Goal: Transaction & Acquisition: Purchase product/service

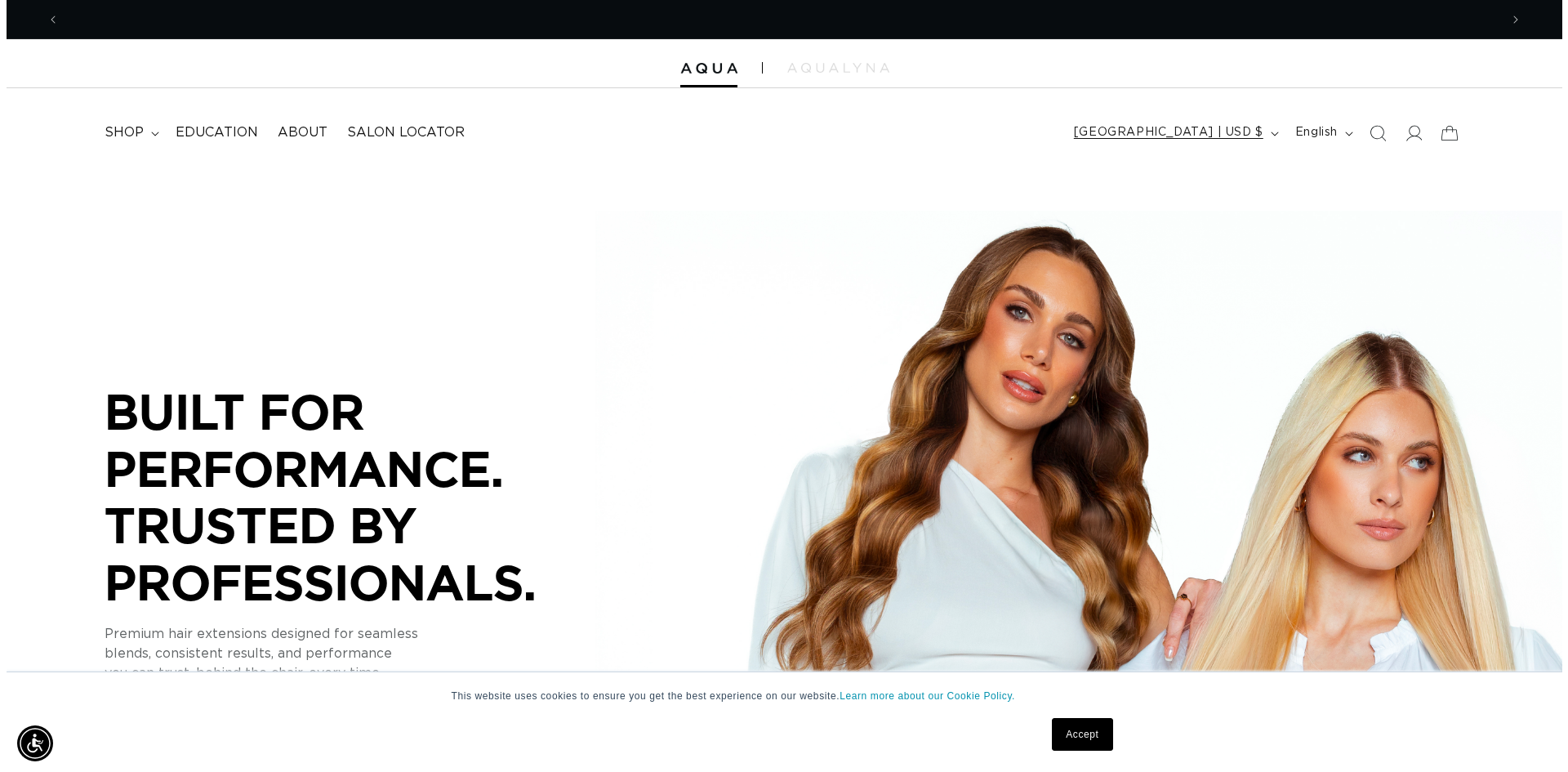
scroll to position [0, 1440]
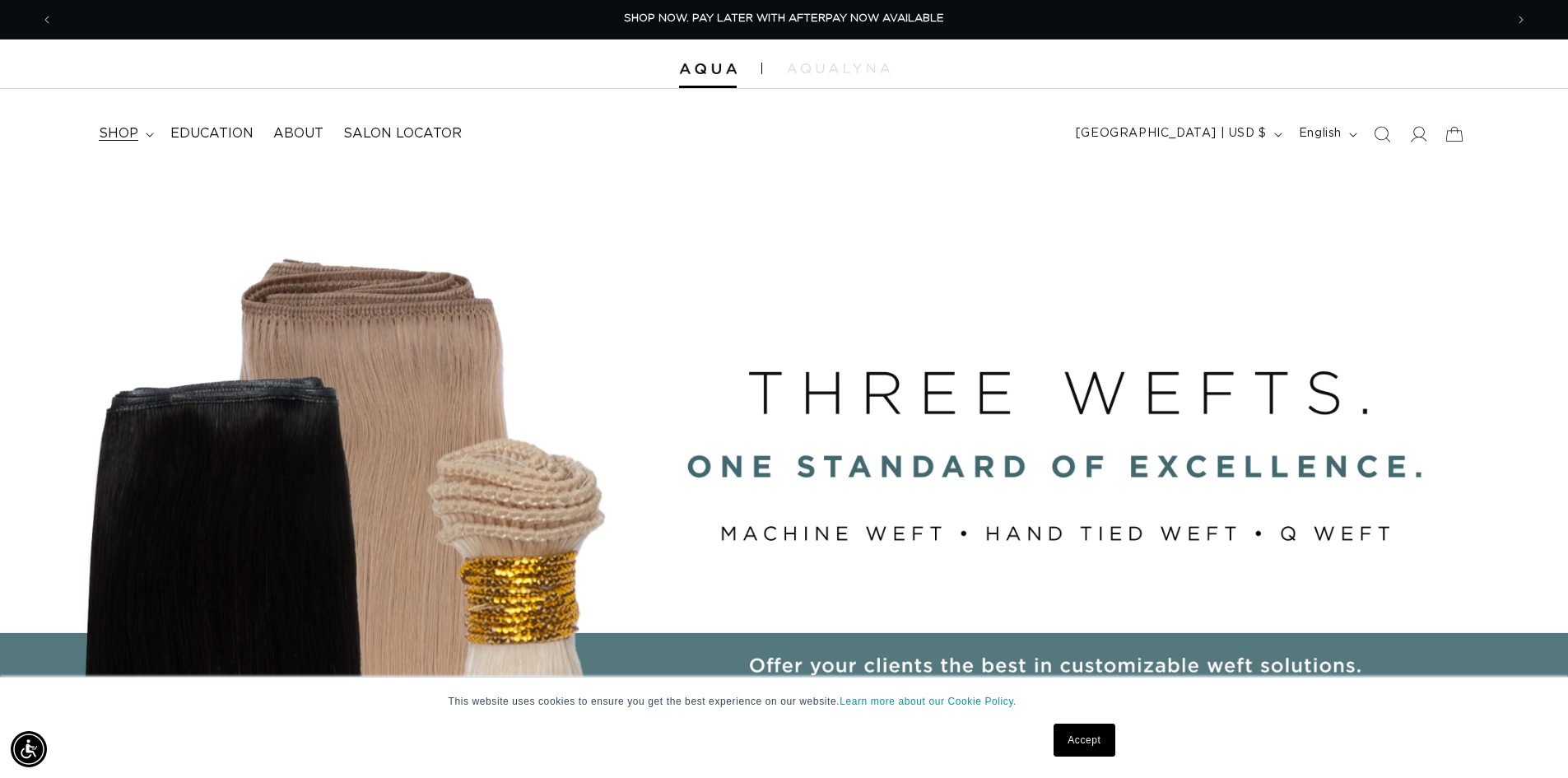
click at [145, 135] on icon at bounding box center [149, 134] width 8 height 5
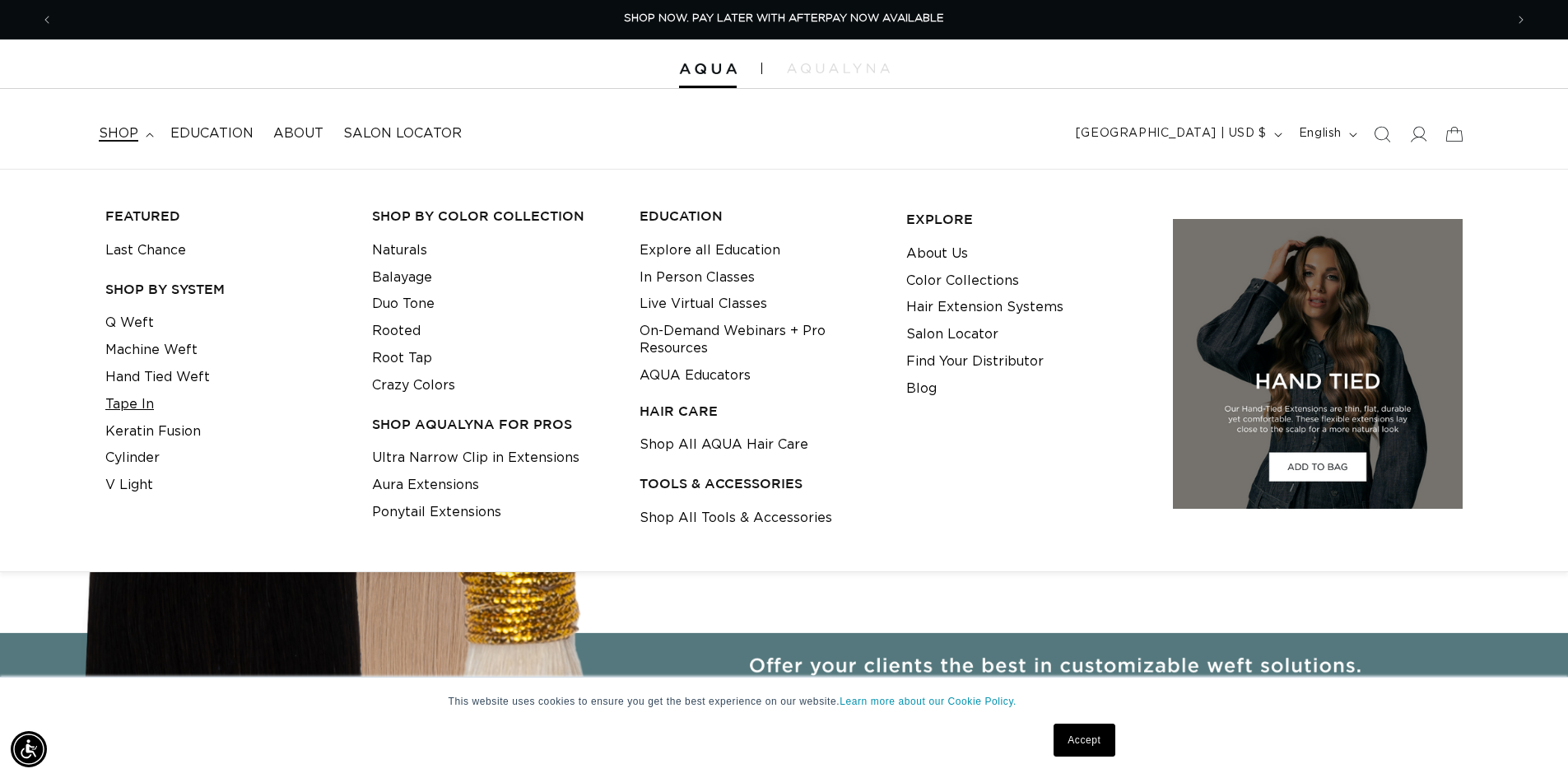
click at [145, 405] on link "Tape In" at bounding box center [129, 404] width 48 height 27
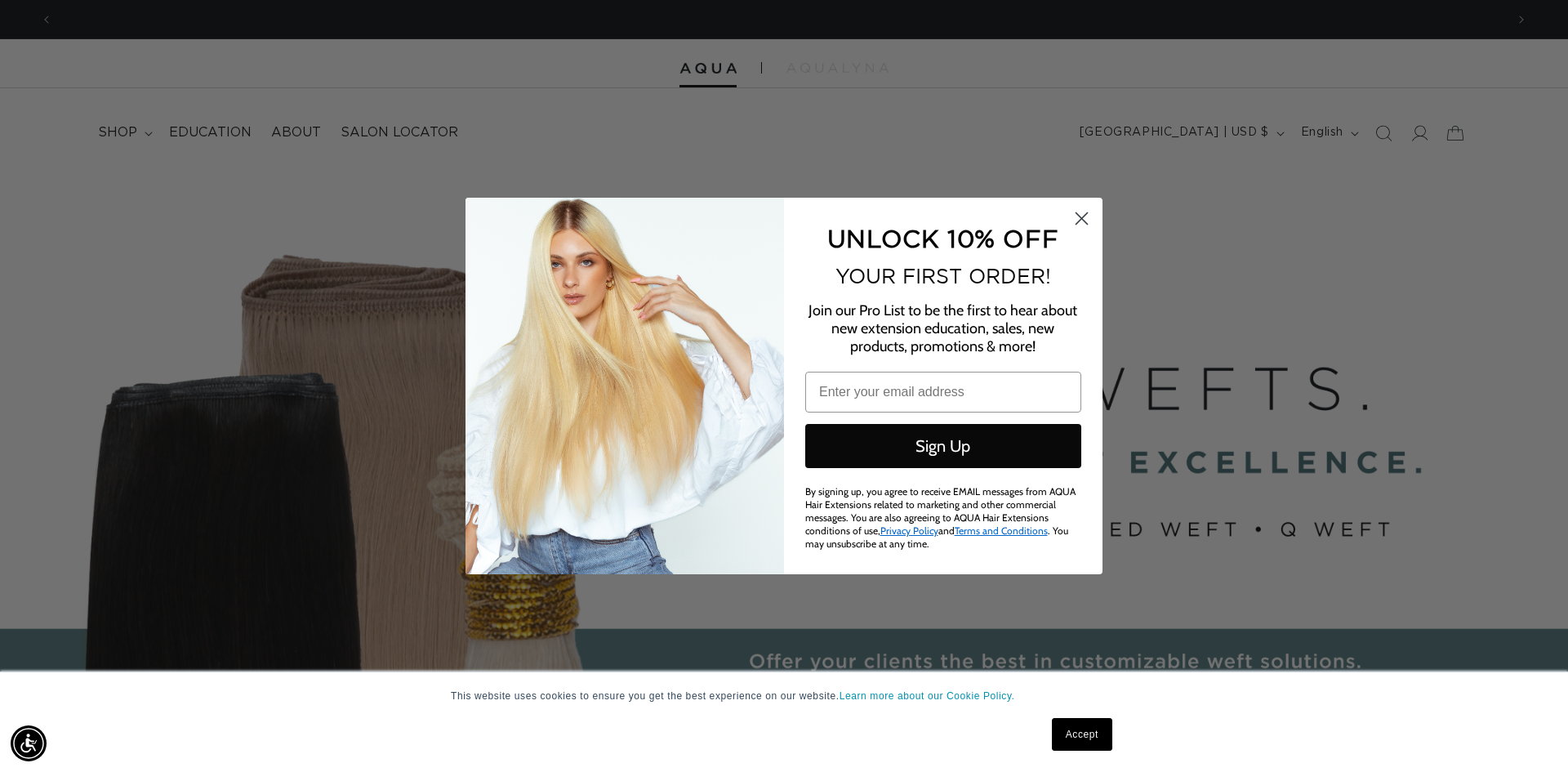
scroll to position [0, 2905]
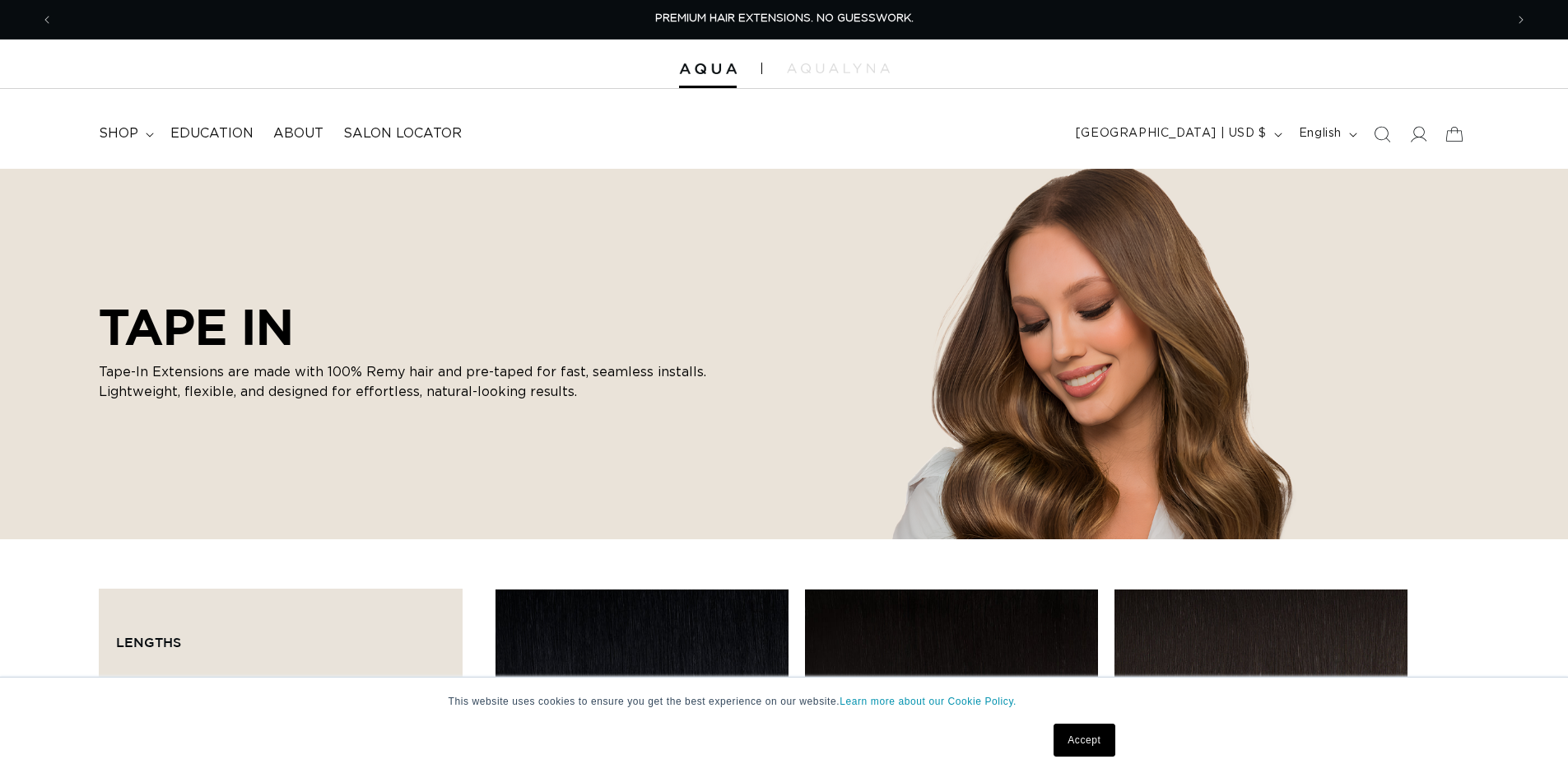
scroll to position [247, 0]
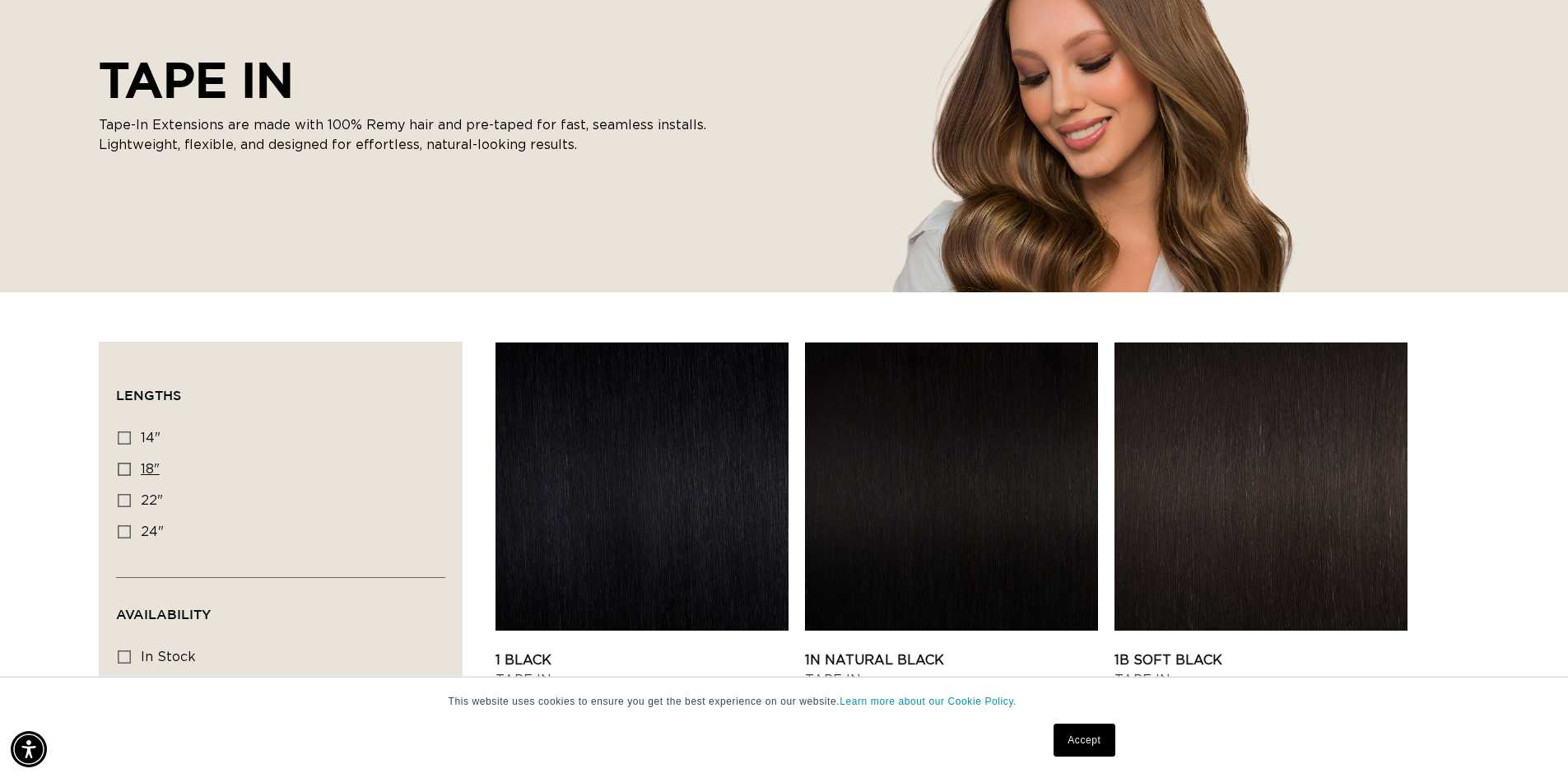
click at [133, 472] on label "18" 18" (49 products)" at bounding box center [276, 471] width 316 height 32
click at [130, 472] on input "18" 18" (49 products)" at bounding box center [124, 469] width 13 height 13
checkbox input "true"
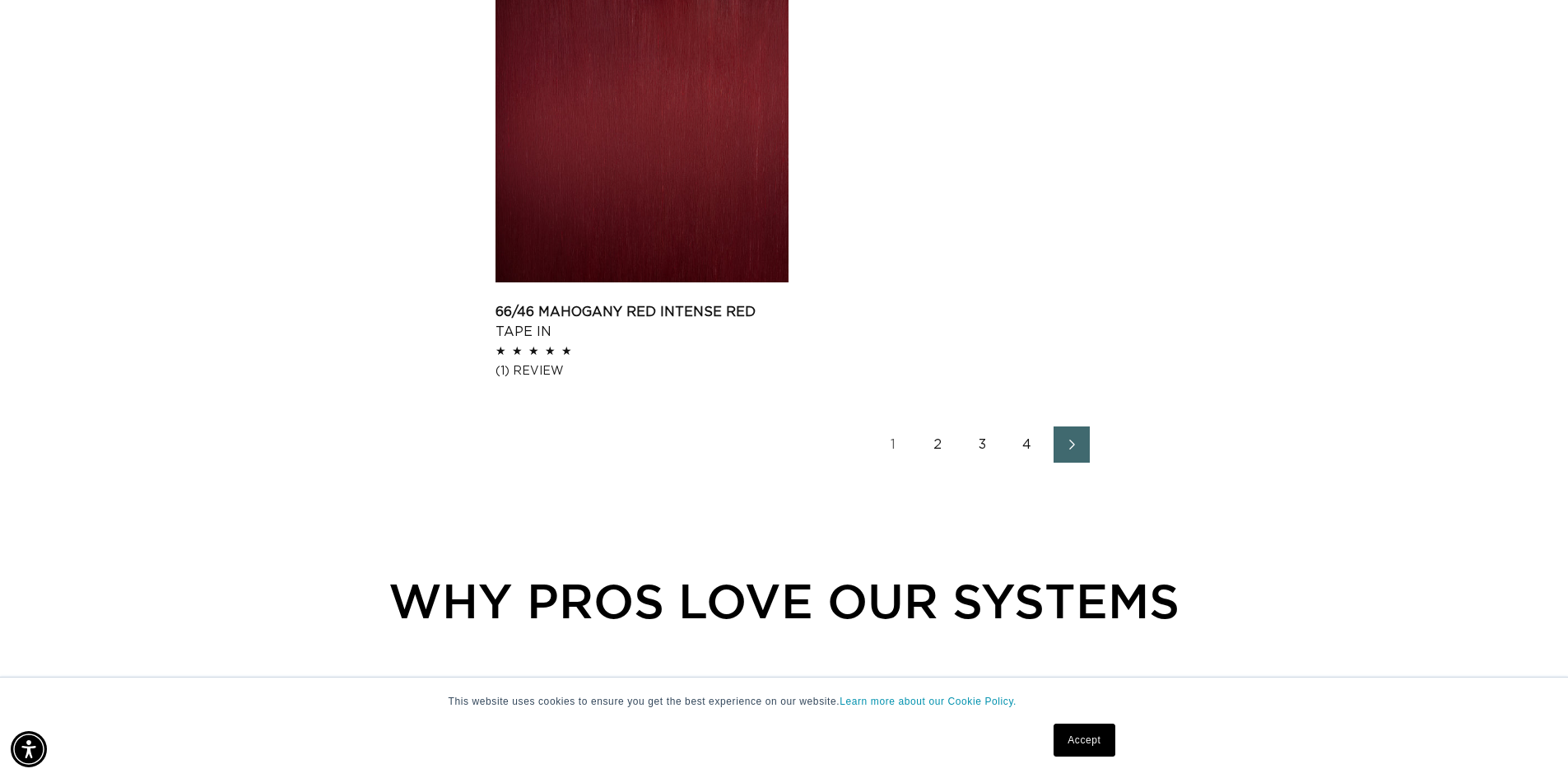
click at [938, 444] on link "2" at bounding box center [938, 444] width 37 height 37
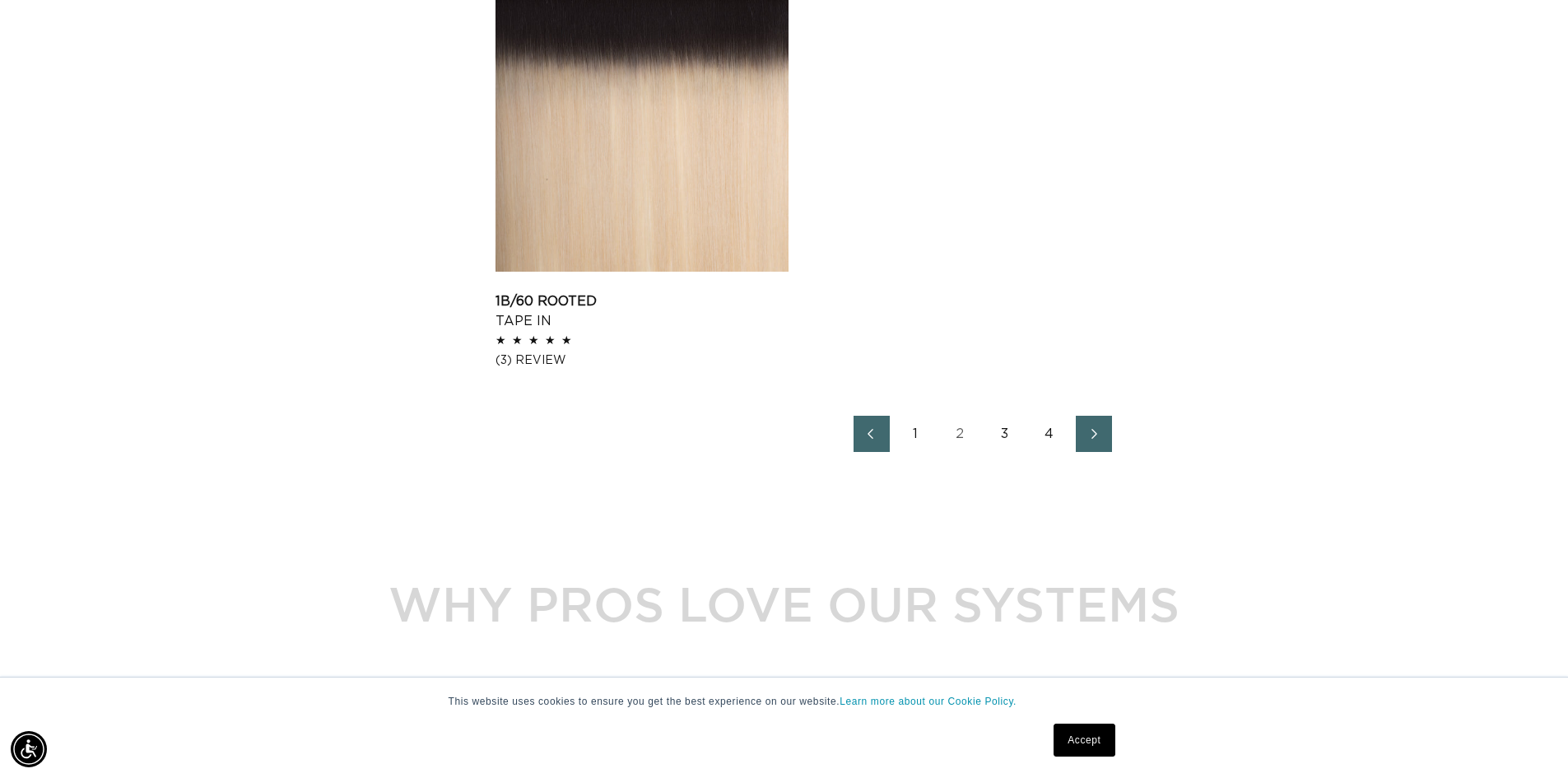
scroll to position [2718, 0]
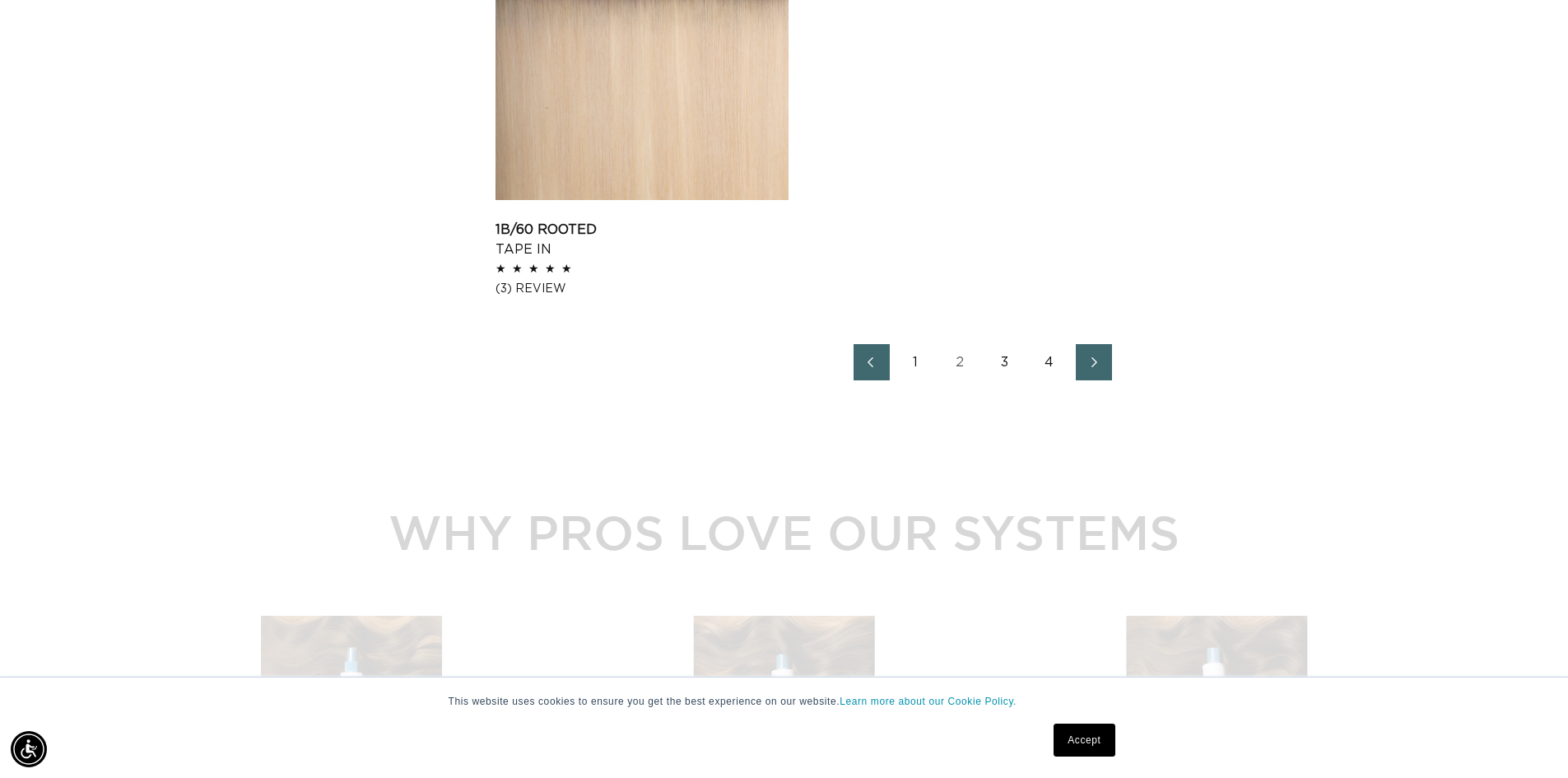
click at [1007, 367] on link "3" at bounding box center [1005, 362] width 37 height 37
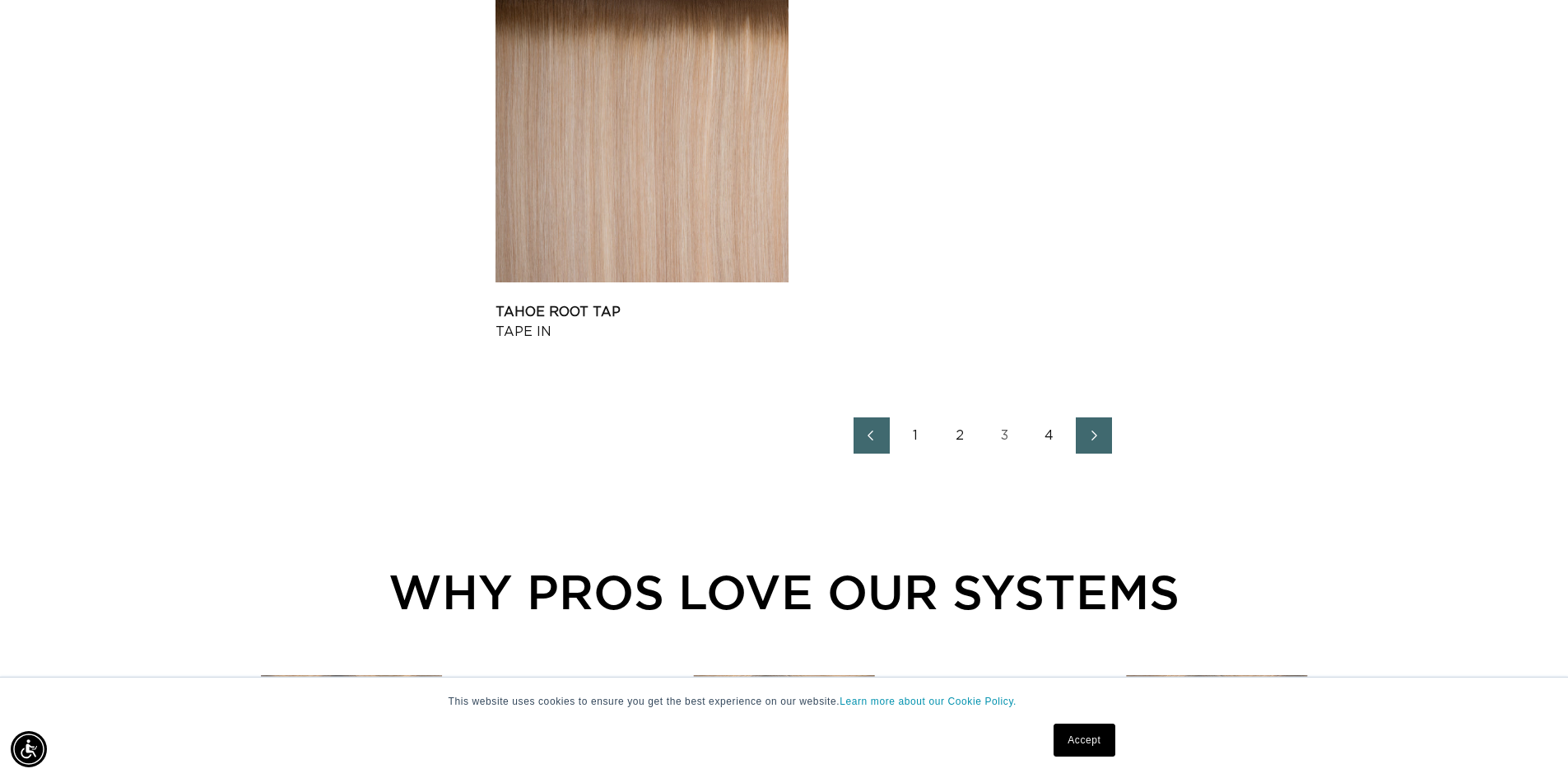
scroll to position [0, 1450]
click at [1041, 432] on link "4" at bounding box center [1049, 435] width 37 height 37
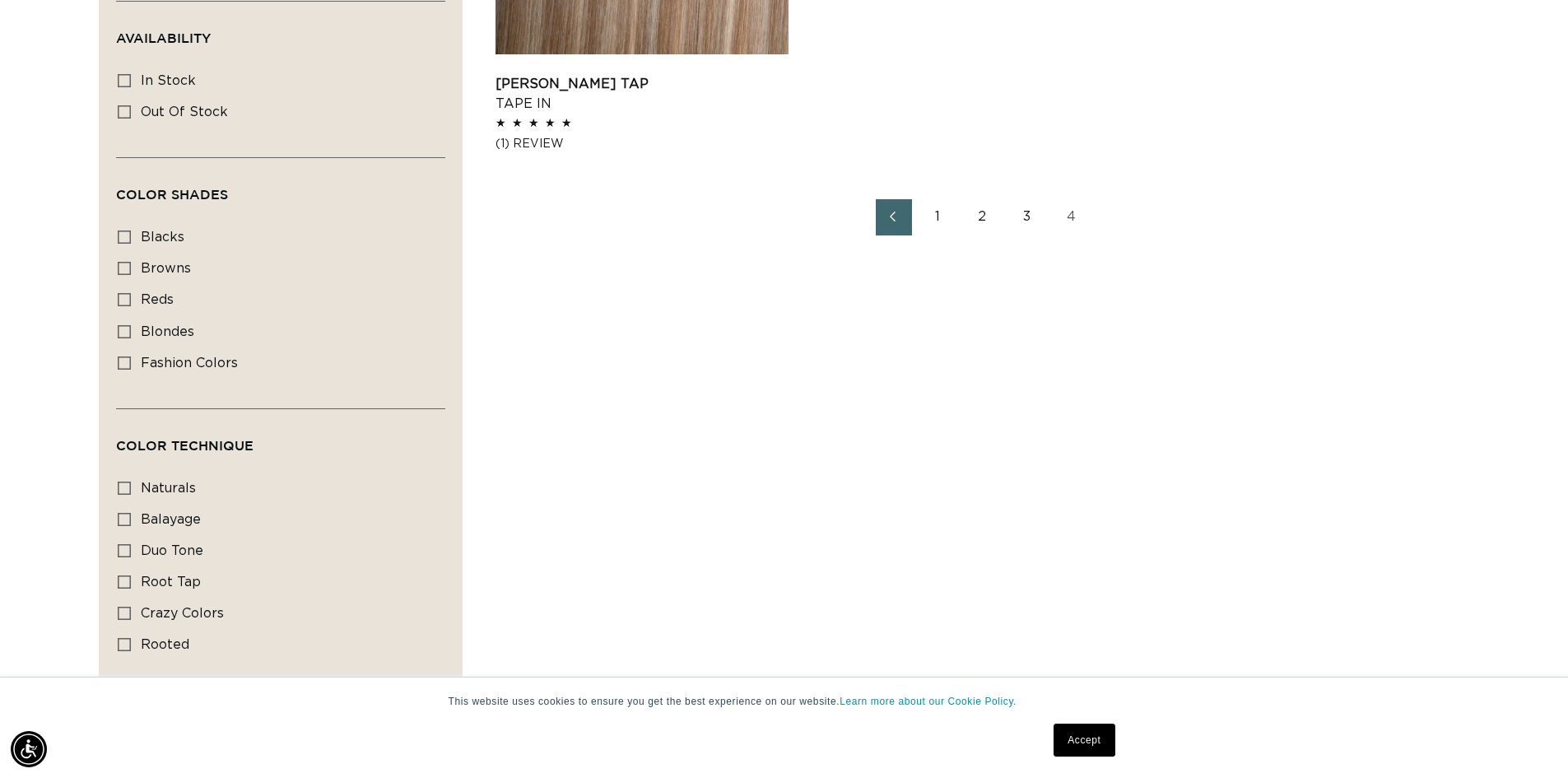
scroll to position [411, 0]
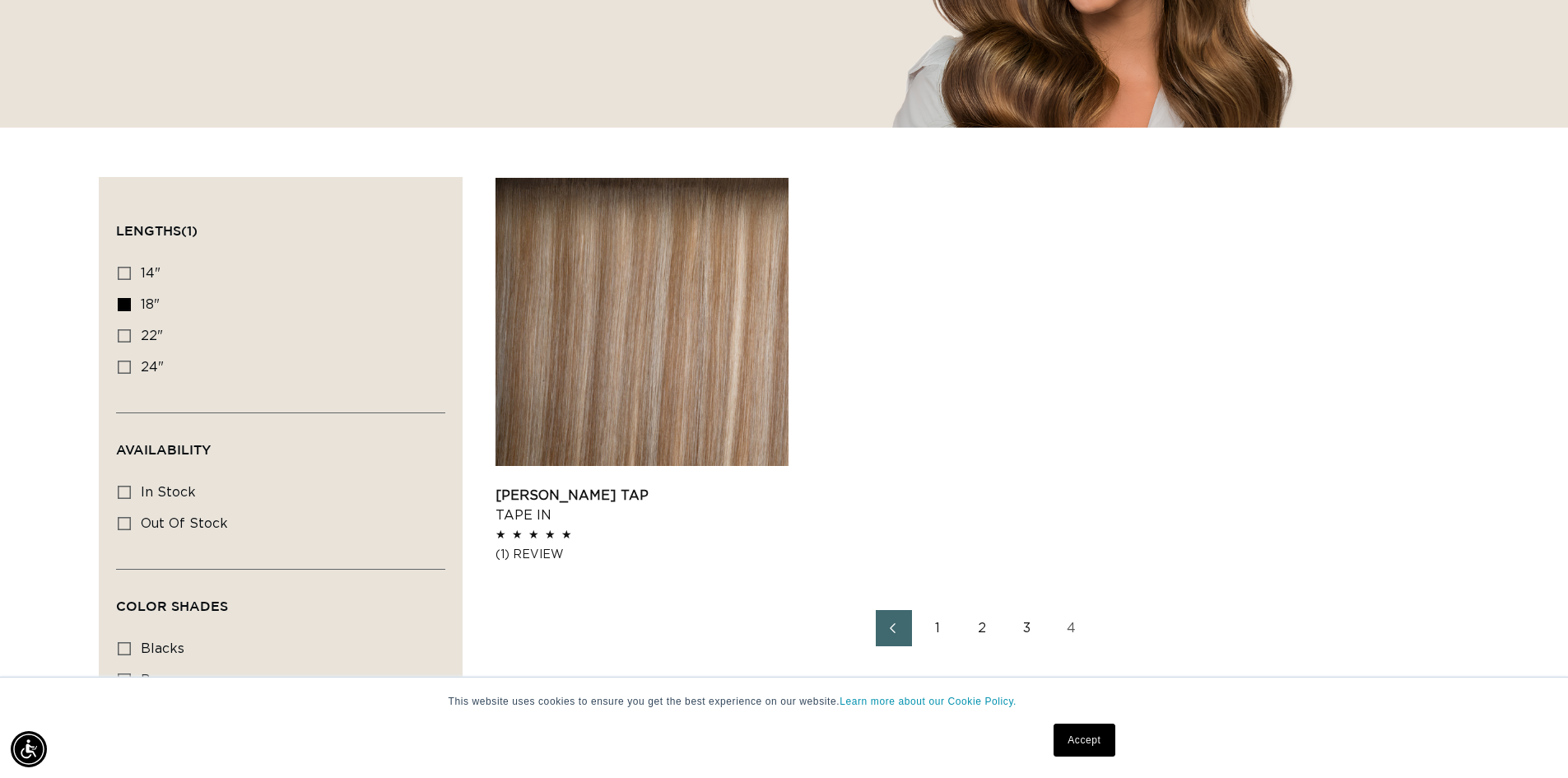
click at [977, 624] on link "2" at bounding box center [982, 628] width 37 height 37
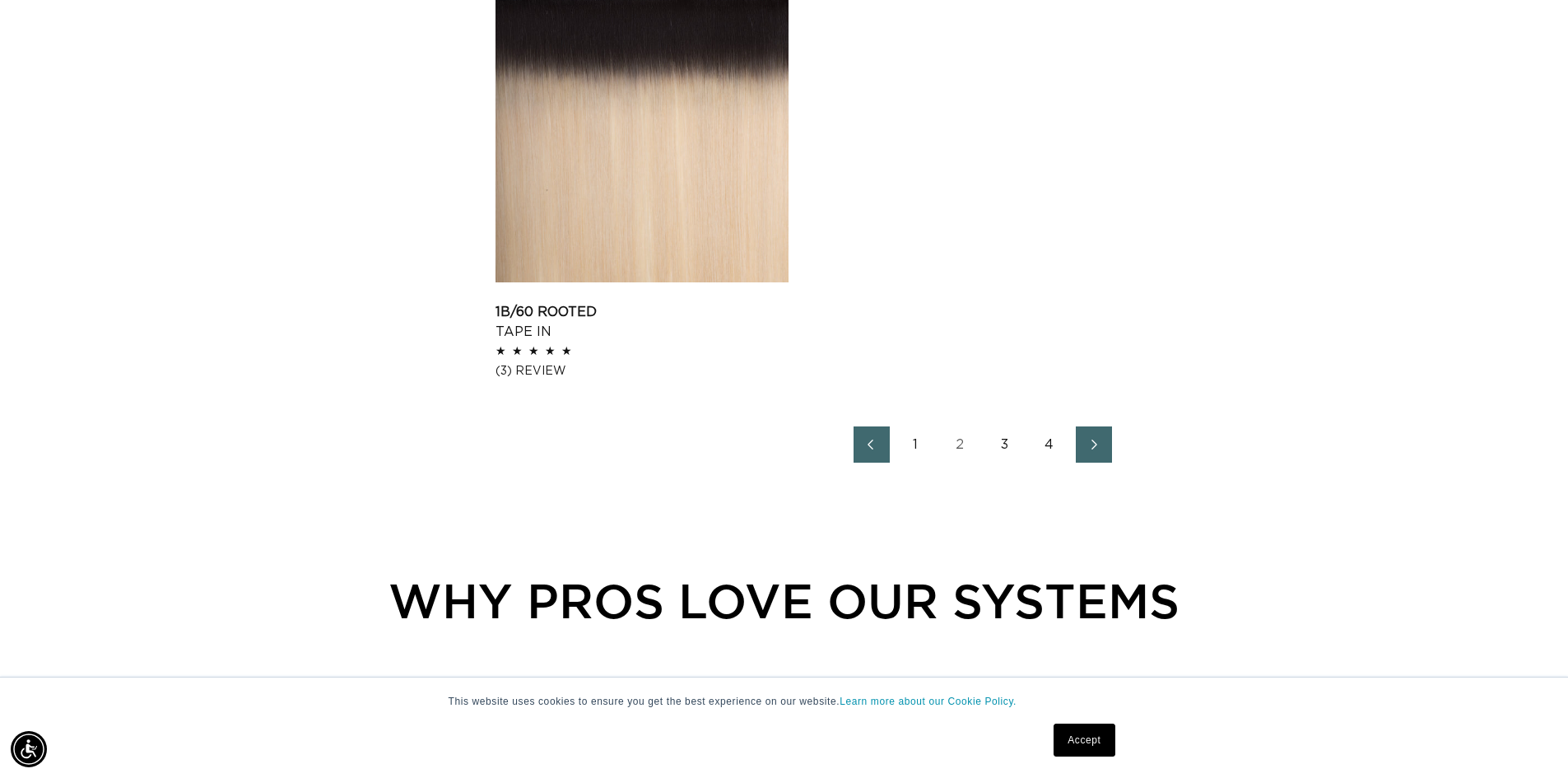
click at [913, 444] on link "1" at bounding box center [916, 444] width 37 height 37
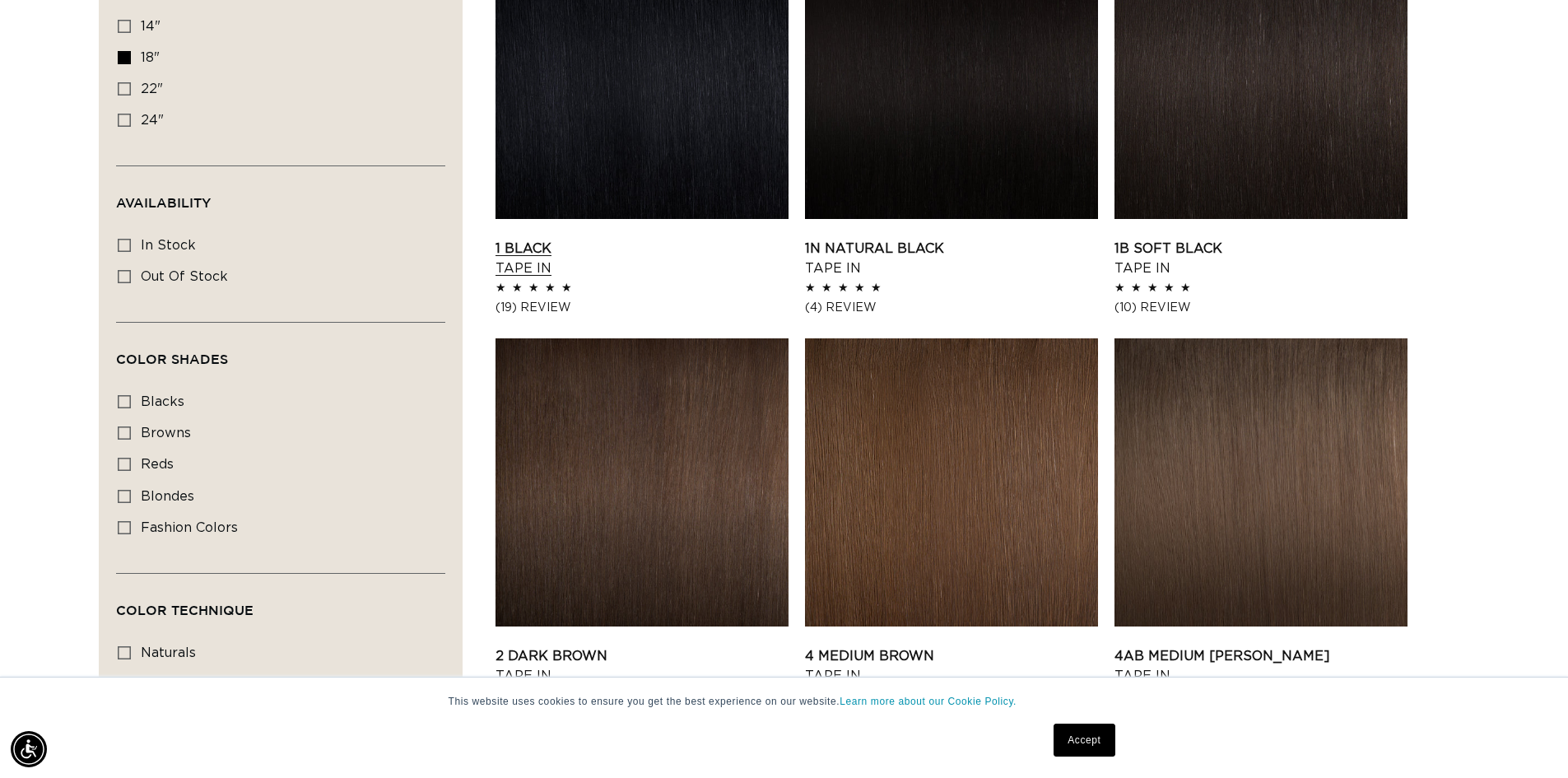
scroll to position [0, 2902]
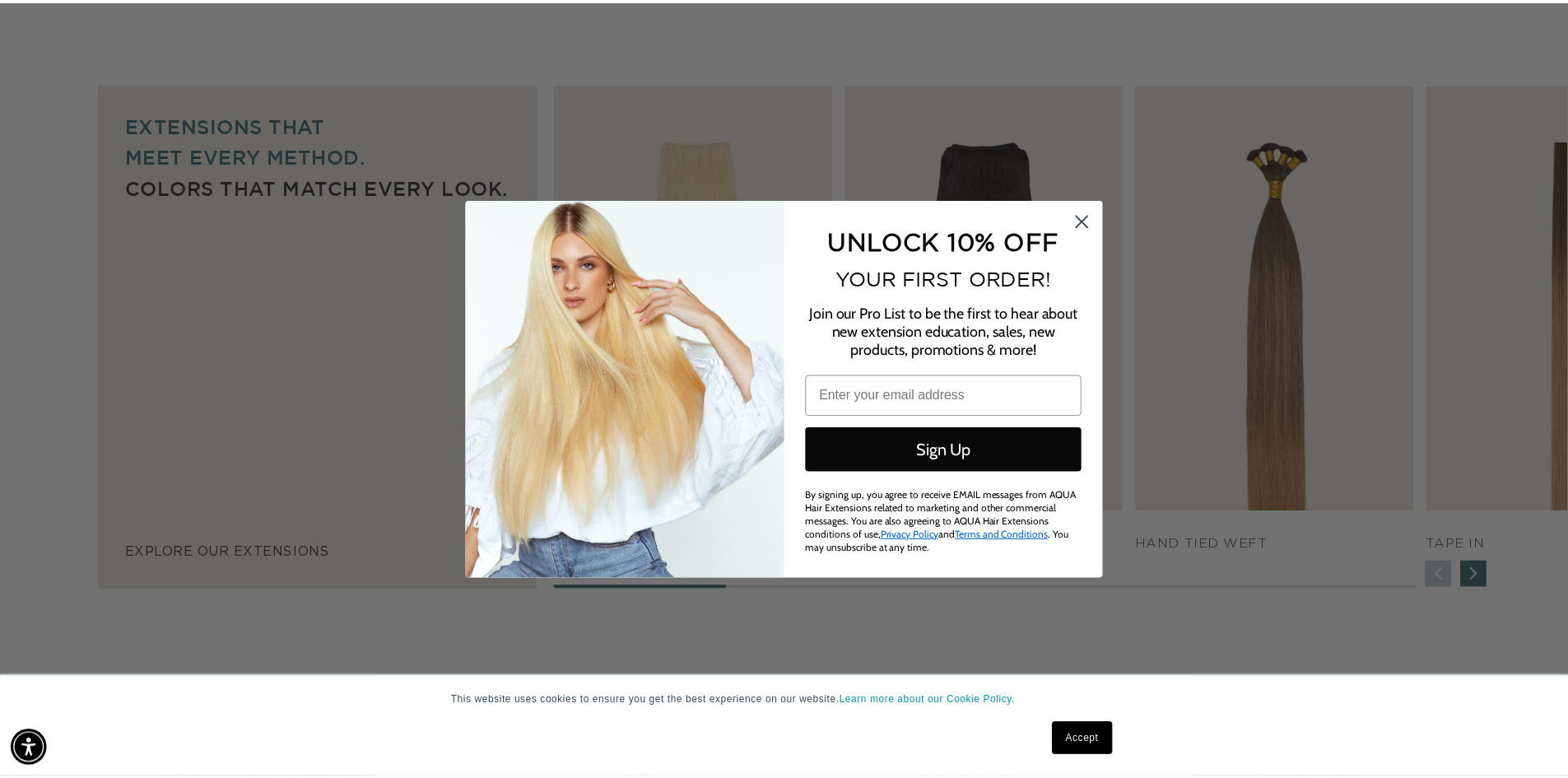
scroll to position [0, 2927]
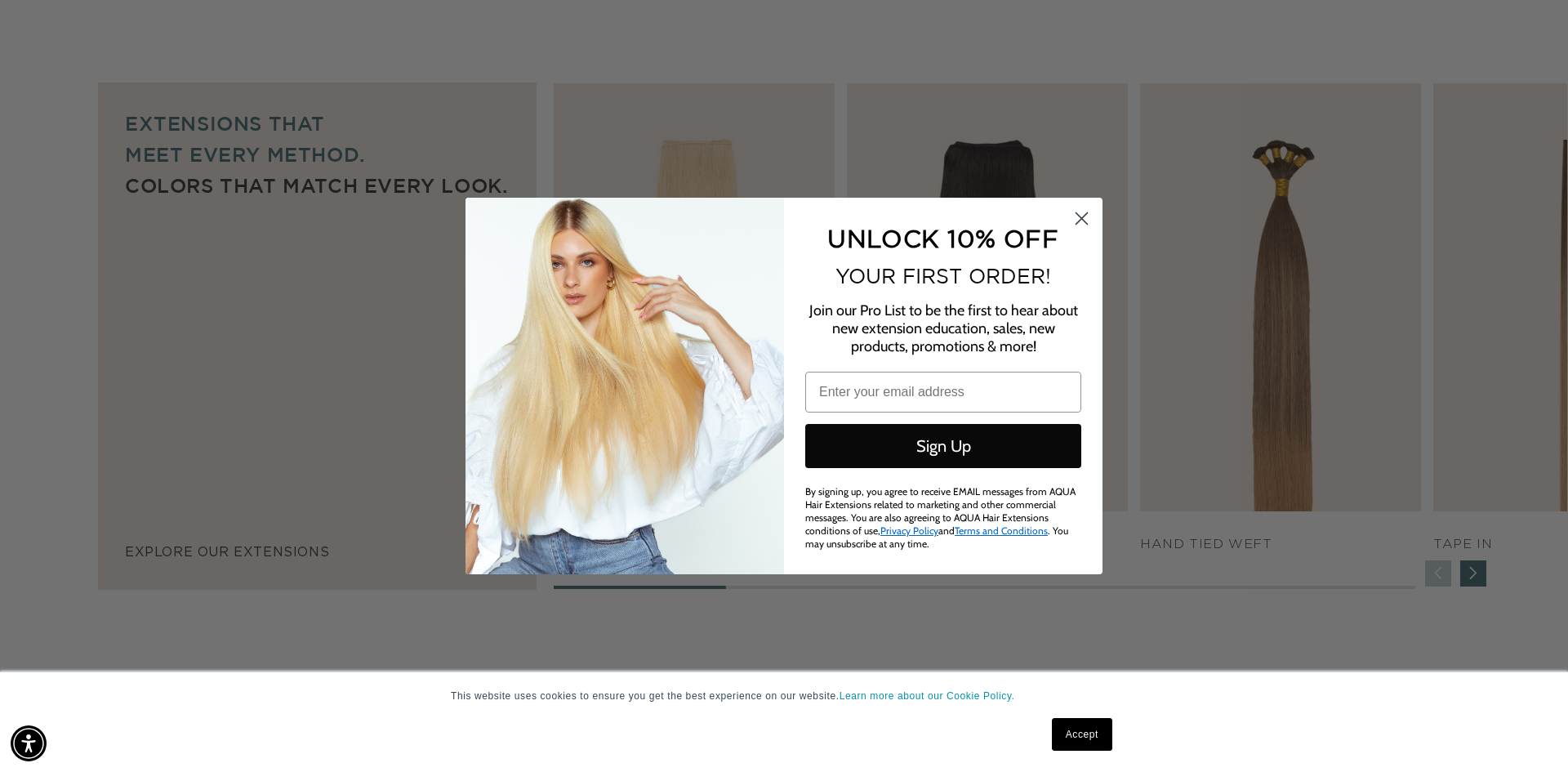
click at [1080, 217] on circle "Close dialog" at bounding box center [1081, 218] width 26 height 26
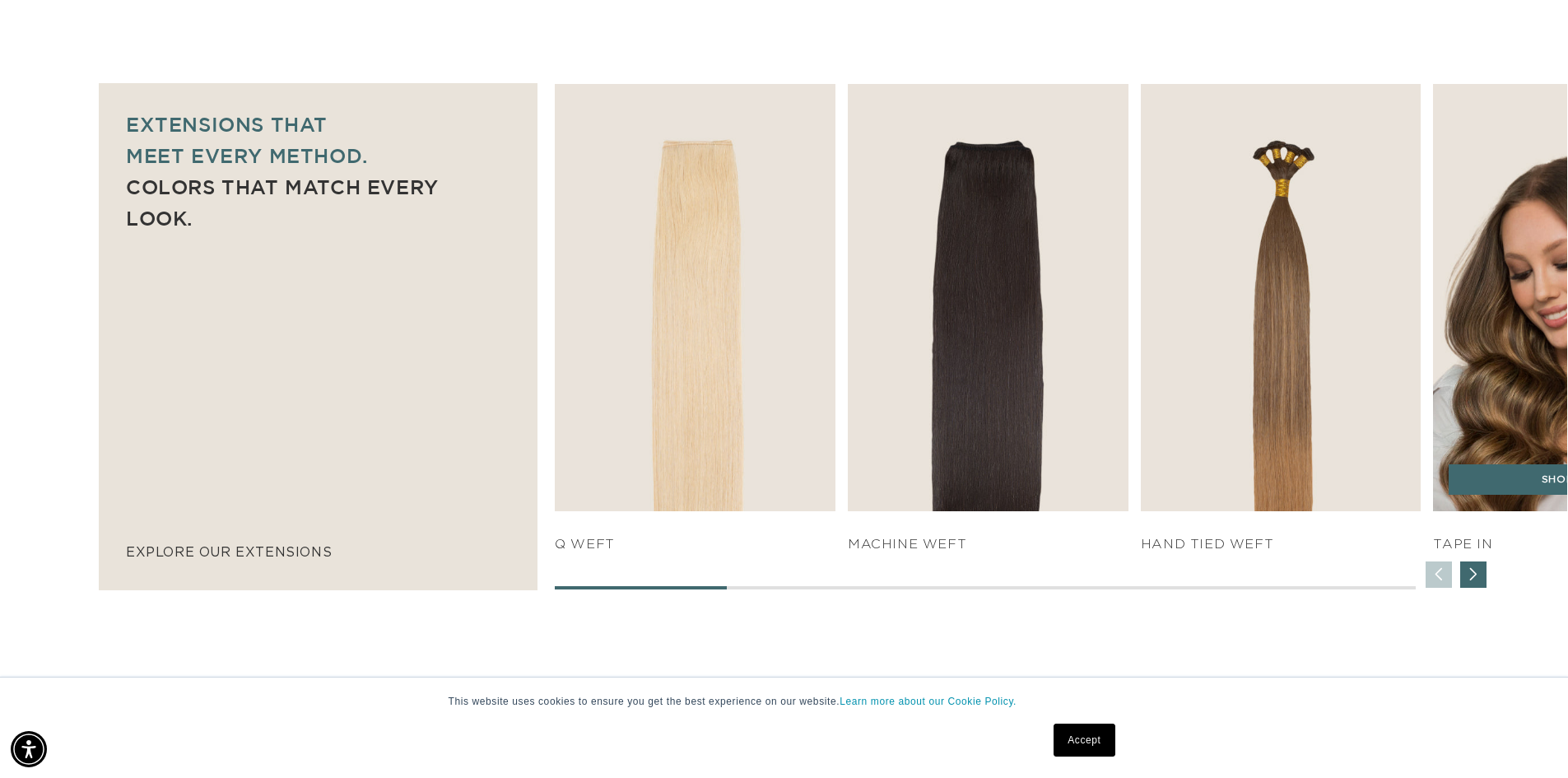
scroll to position [0, 0]
click at [1528, 451] on img "4 / 7" at bounding box center [1573, 298] width 294 height 449
click at [1529, 485] on link "SHOP NOW" at bounding box center [1573, 480] width 249 height 32
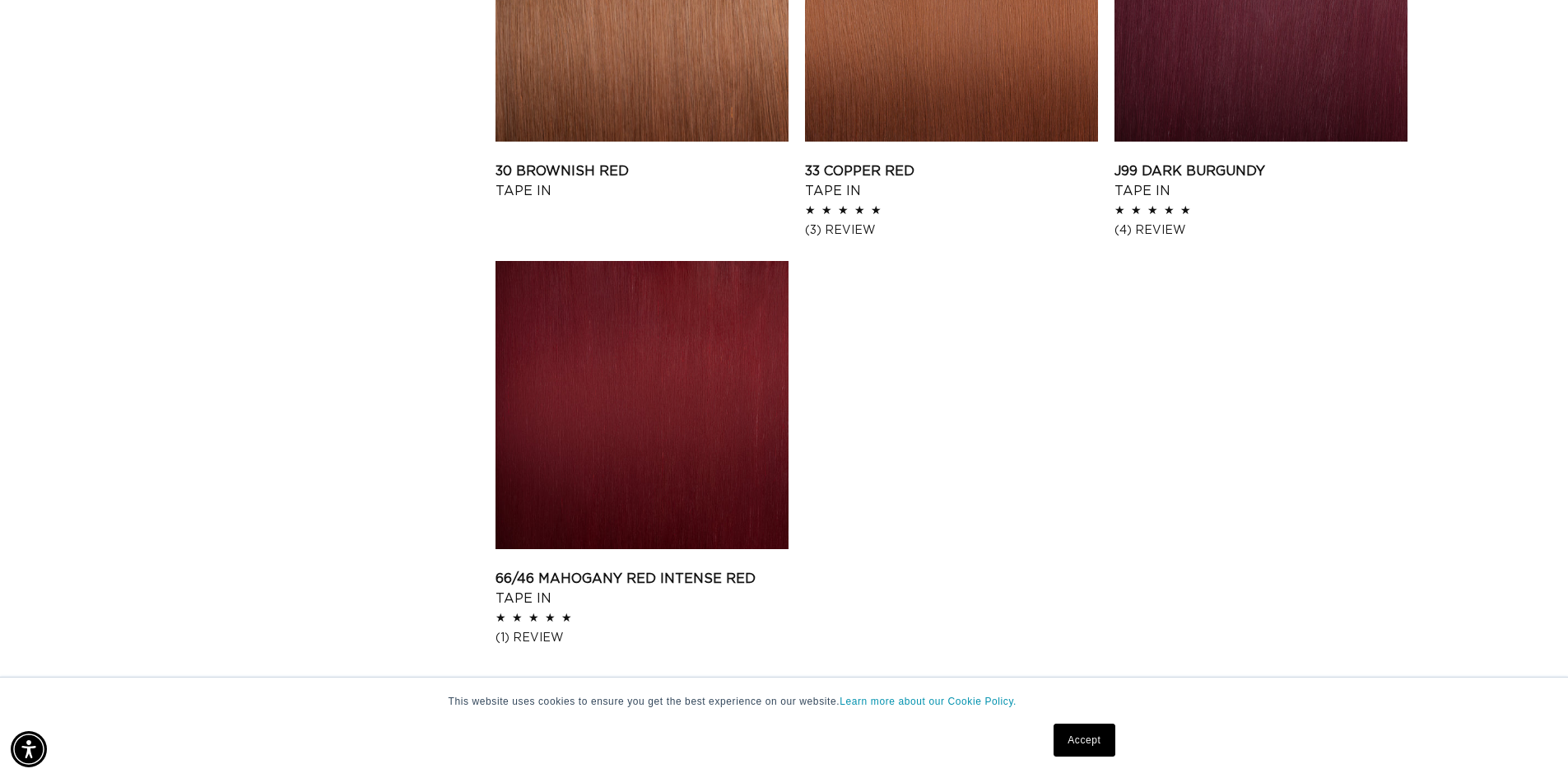
scroll to position [2552, 0]
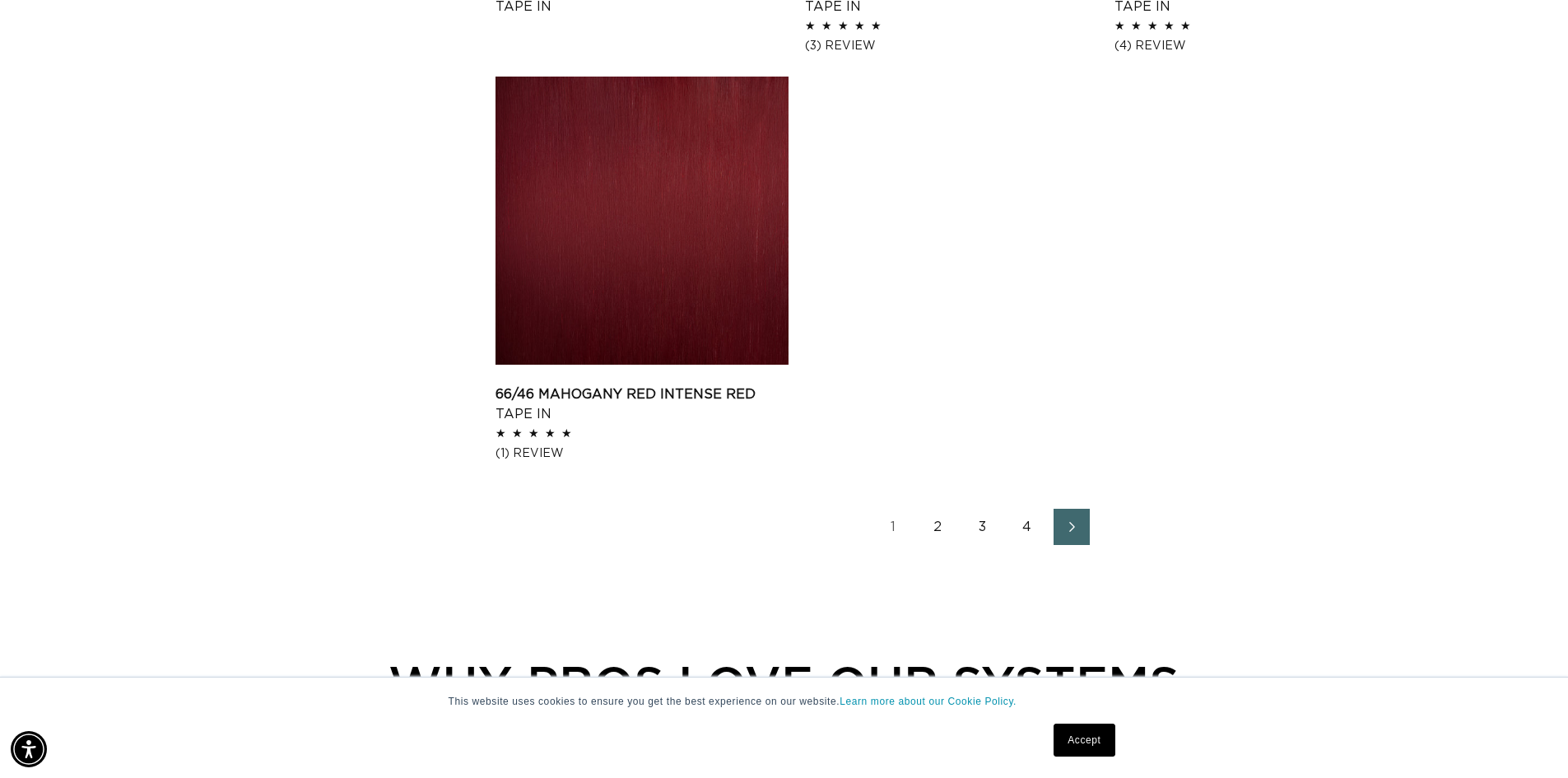
click at [936, 525] on link "2" at bounding box center [938, 527] width 37 height 37
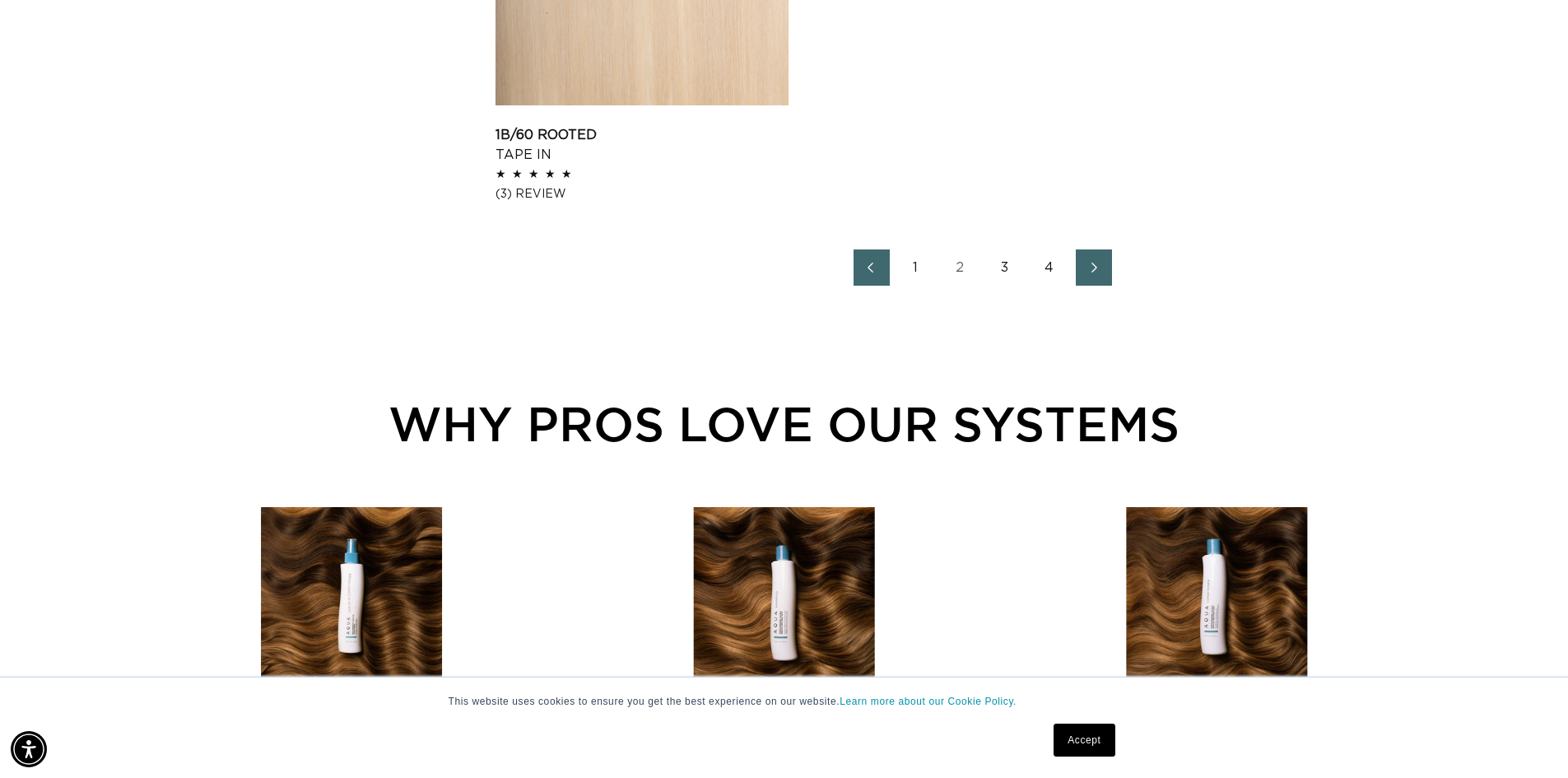
scroll to position [2964, 0]
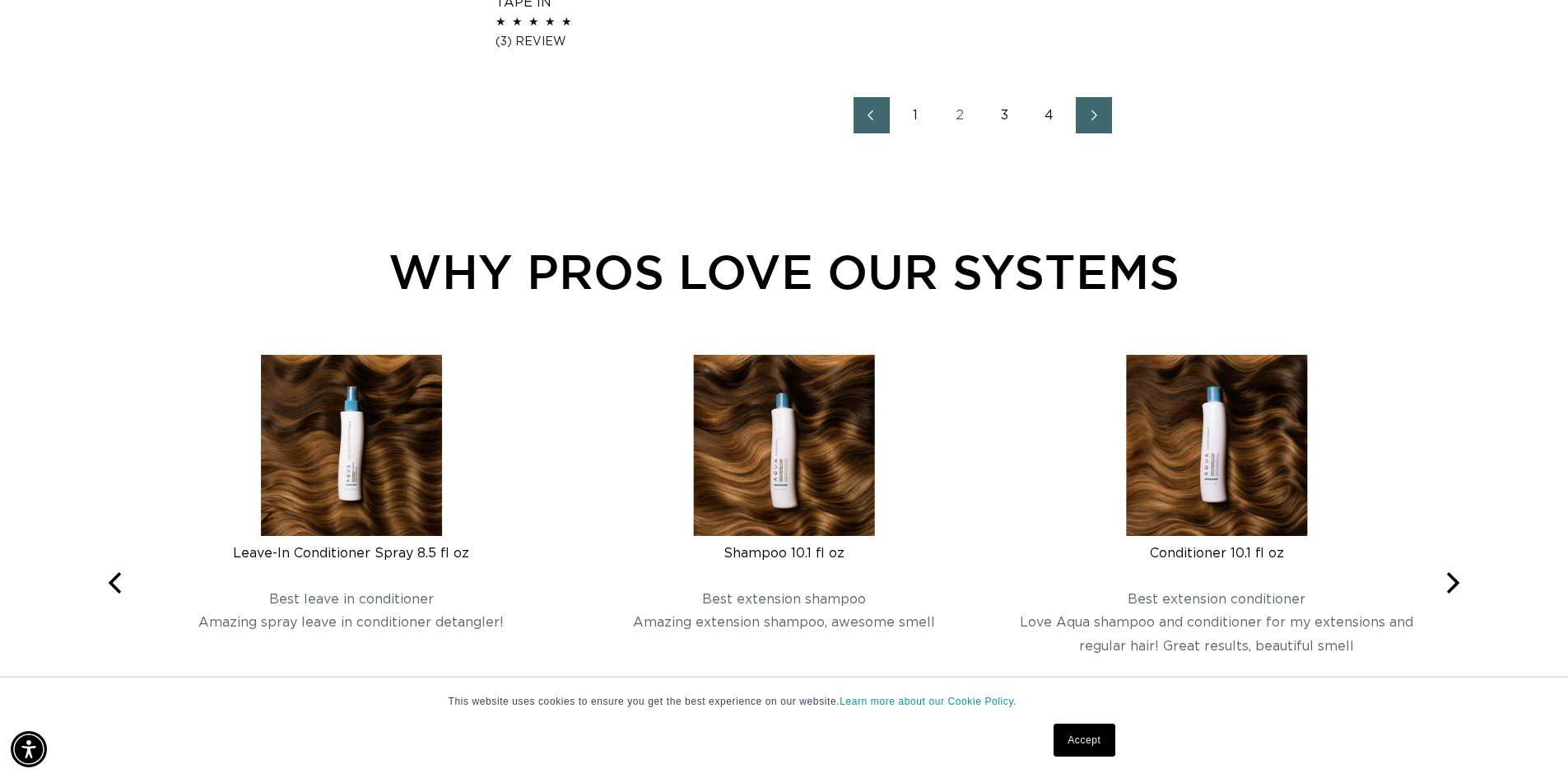
click at [959, 119] on link "2" at bounding box center [960, 115] width 37 height 37
click at [962, 118] on link "2" at bounding box center [960, 115] width 37 height 37
click at [1010, 116] on link "3" at bounding box center [1005, 115] width 37 height 37
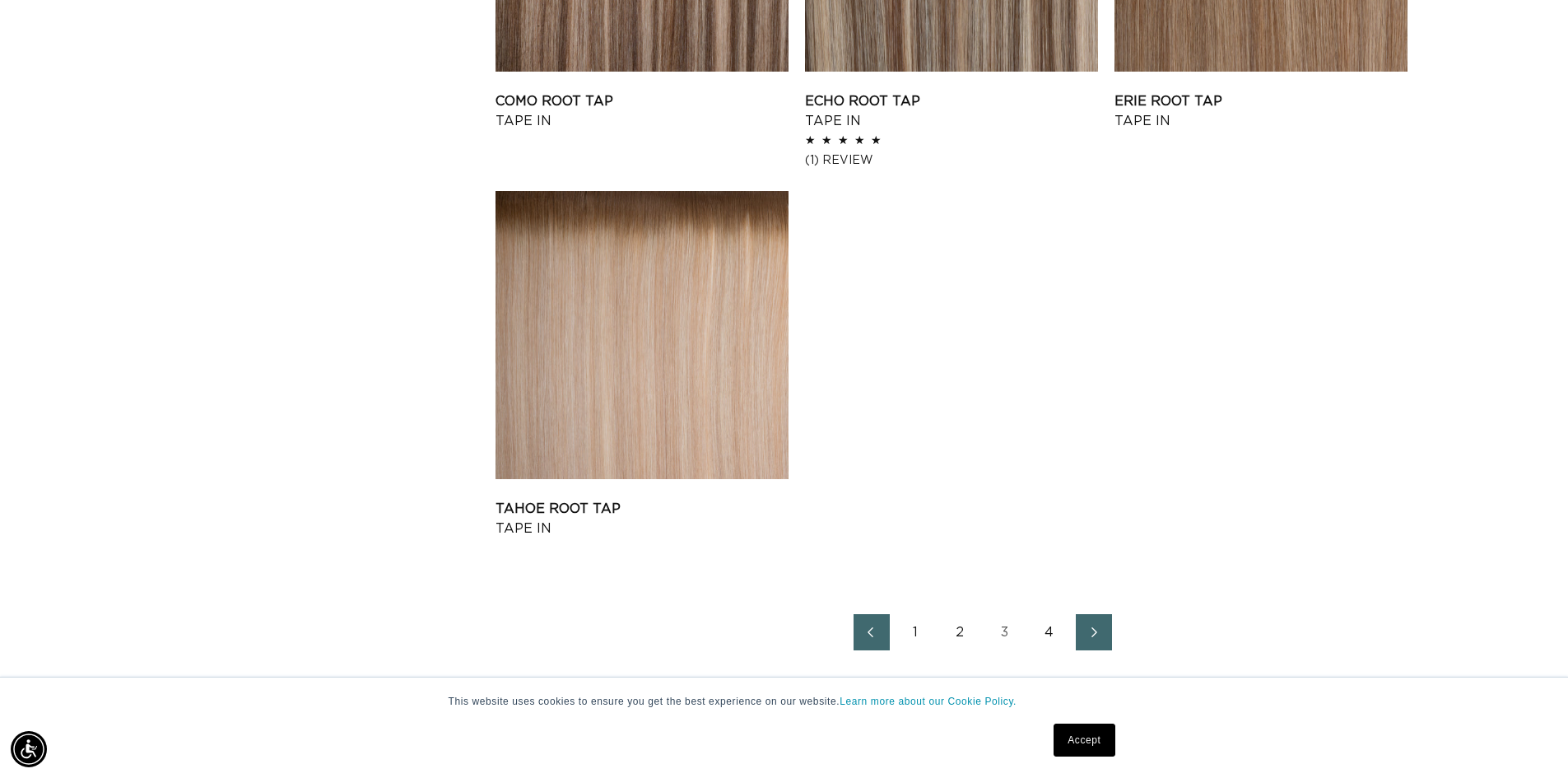
scroll to position [2470, 0]
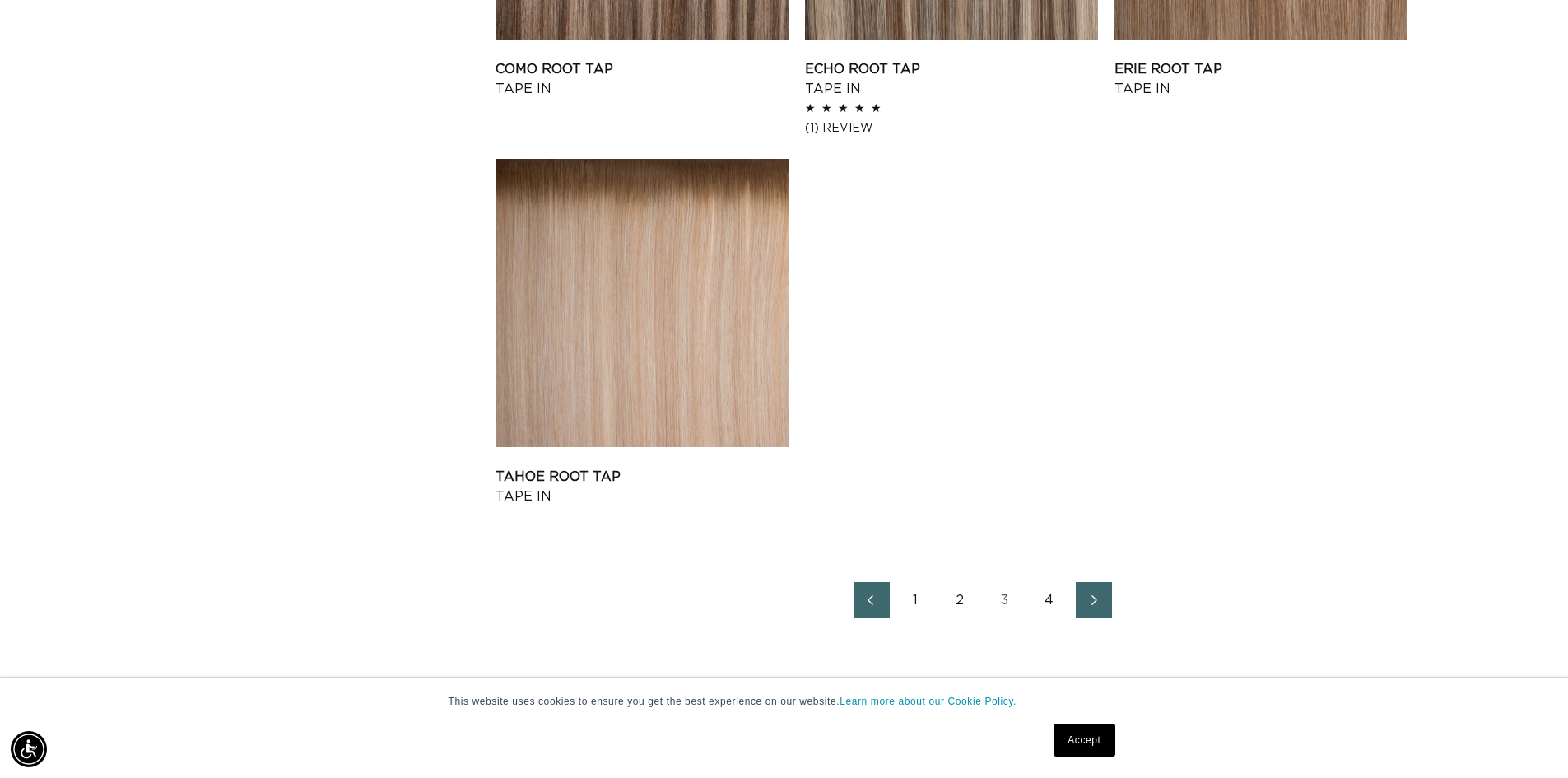
click at [1047, 599] on link "4" at bounding box center [1049, 600] width 37 height 37
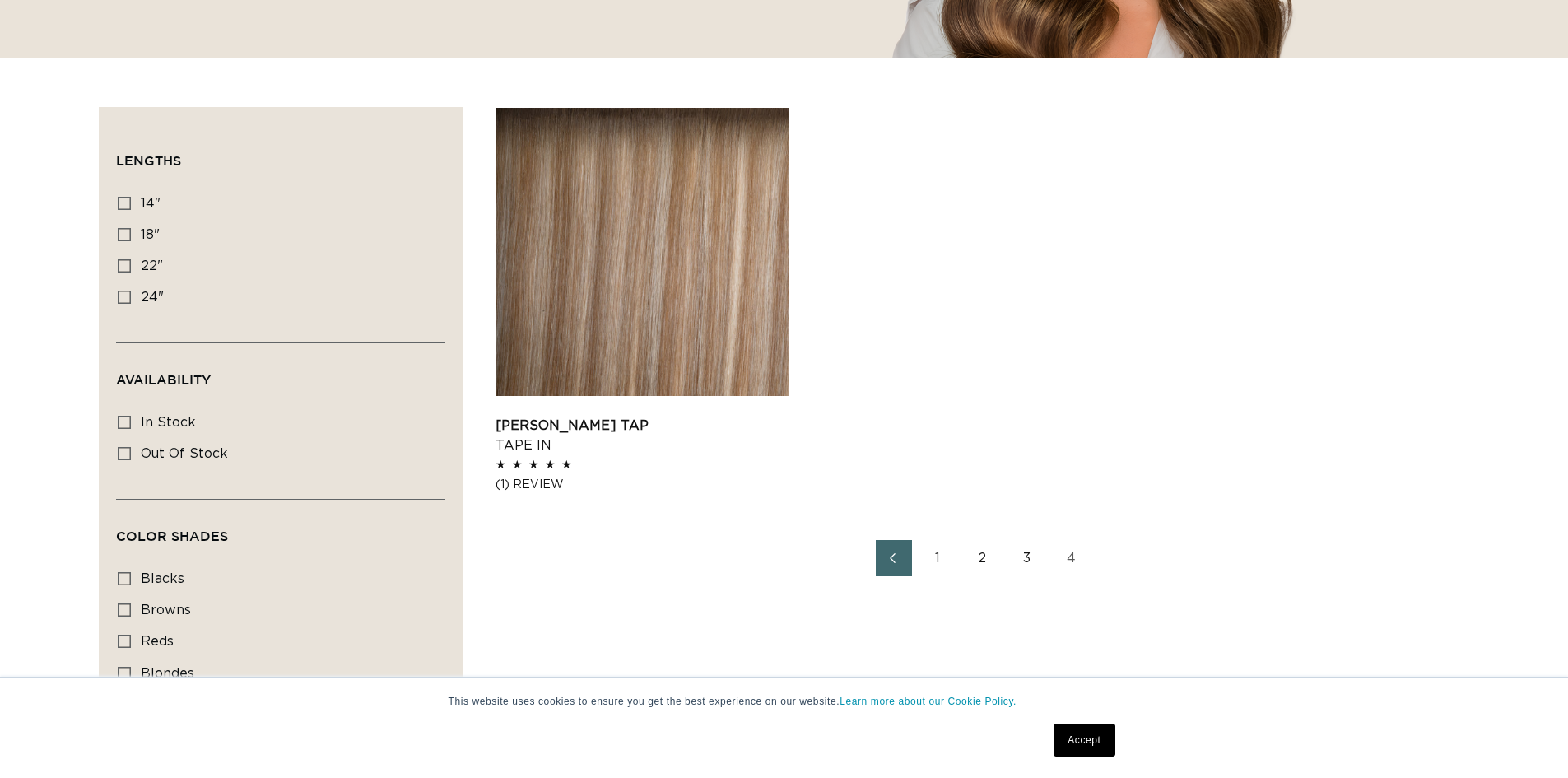
scroll to position [494, 0]
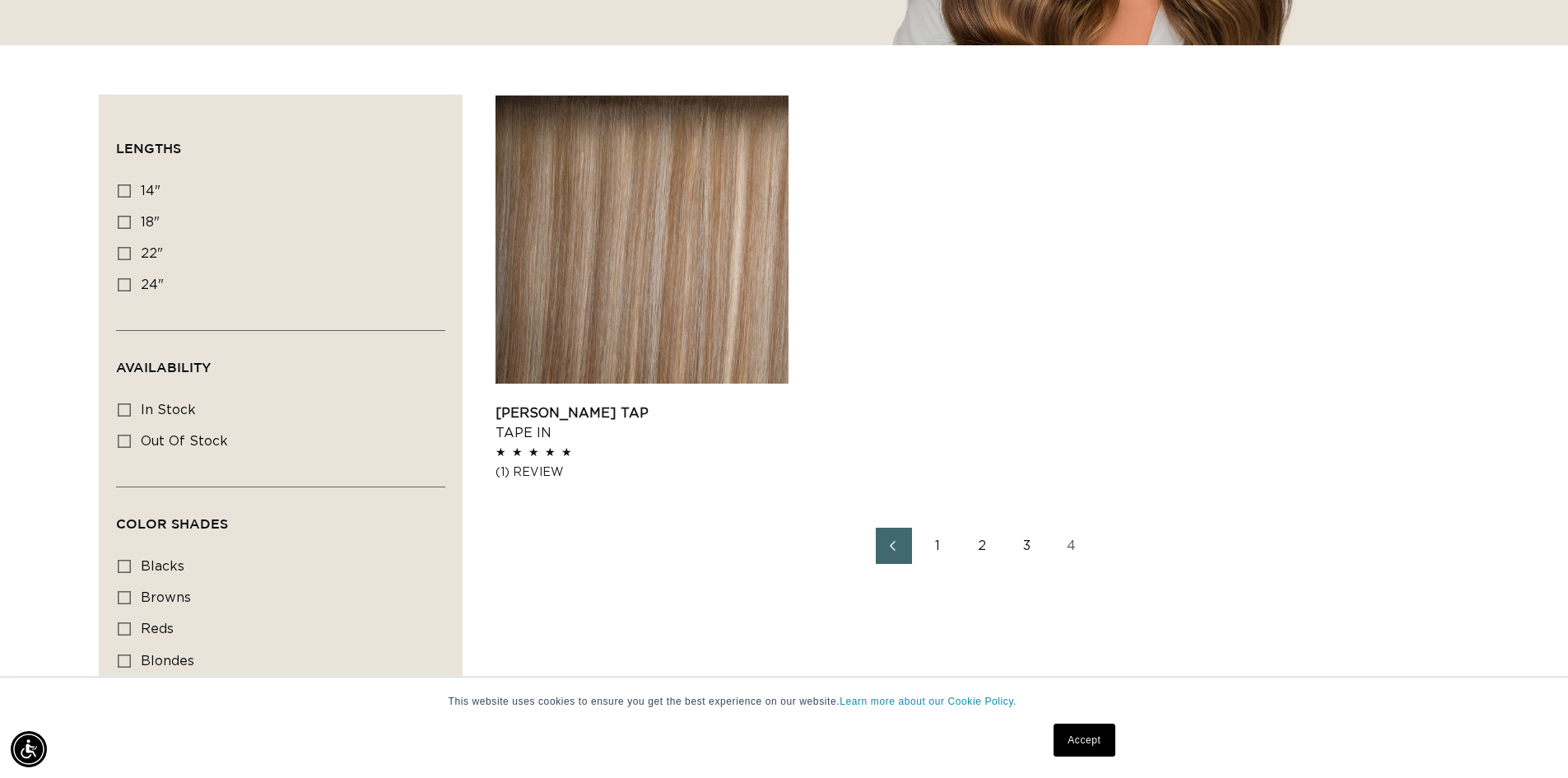
click at [986, 550] on link "2" at bounding box center [982, 546] width 37 height 37
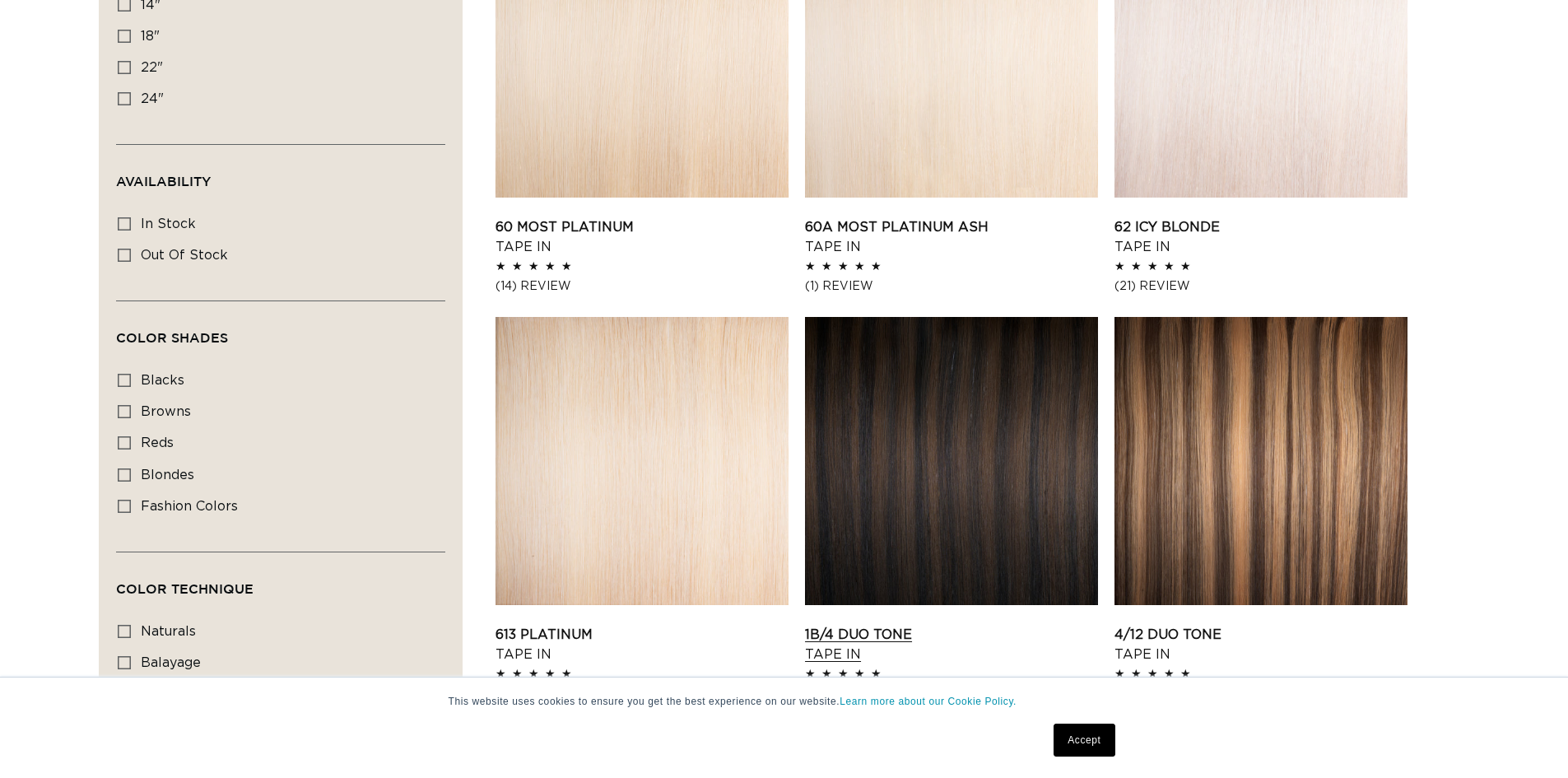
scroll to position [823, 0]
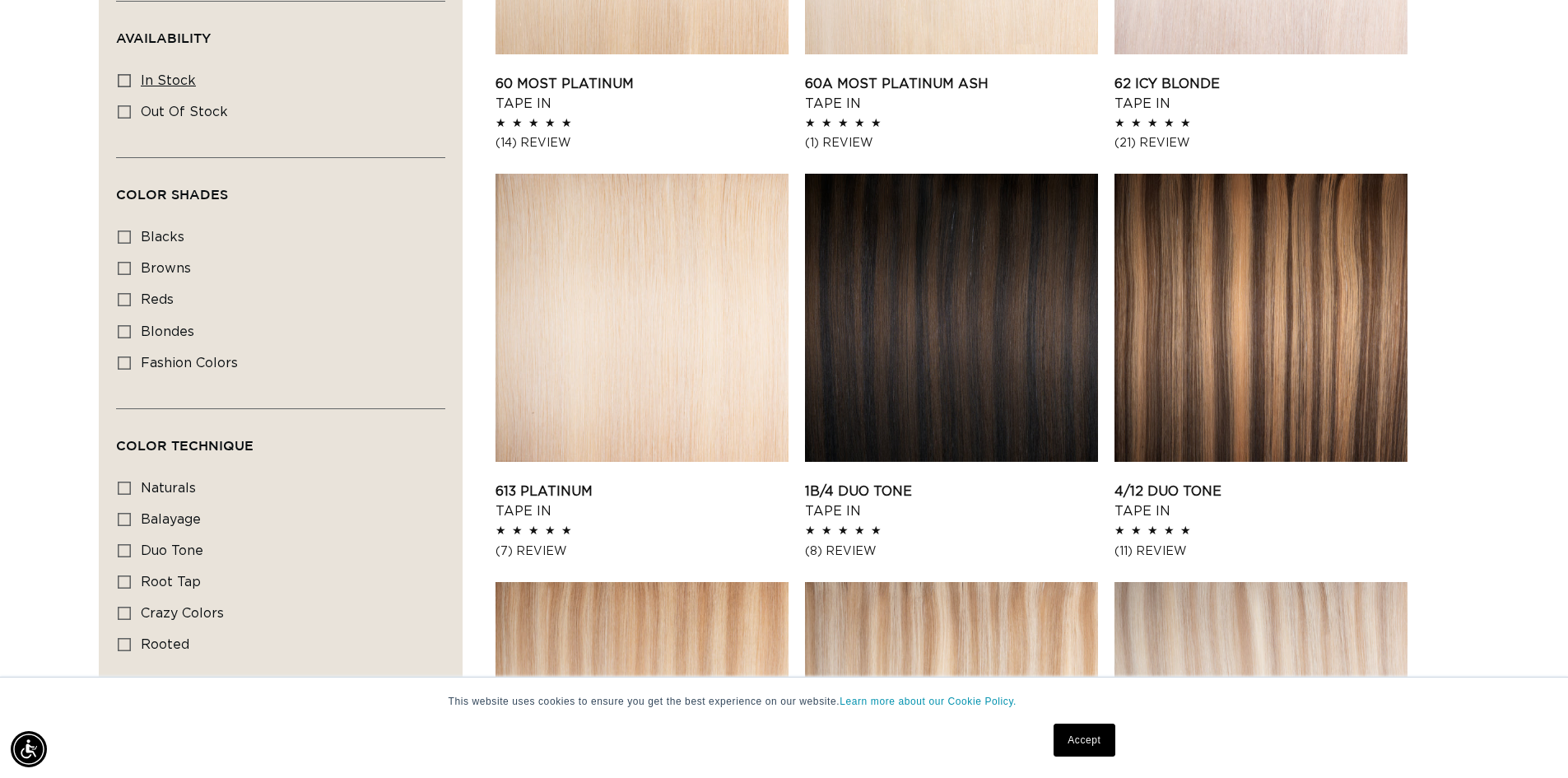
click at [130, 78] on icon at bounding box center [124, 80] width 13 height 13
click at [130, 78] on input "In stock In stock (49 products)" at bounding box center [124, 80] width 13 height 13
checkbox input "true"
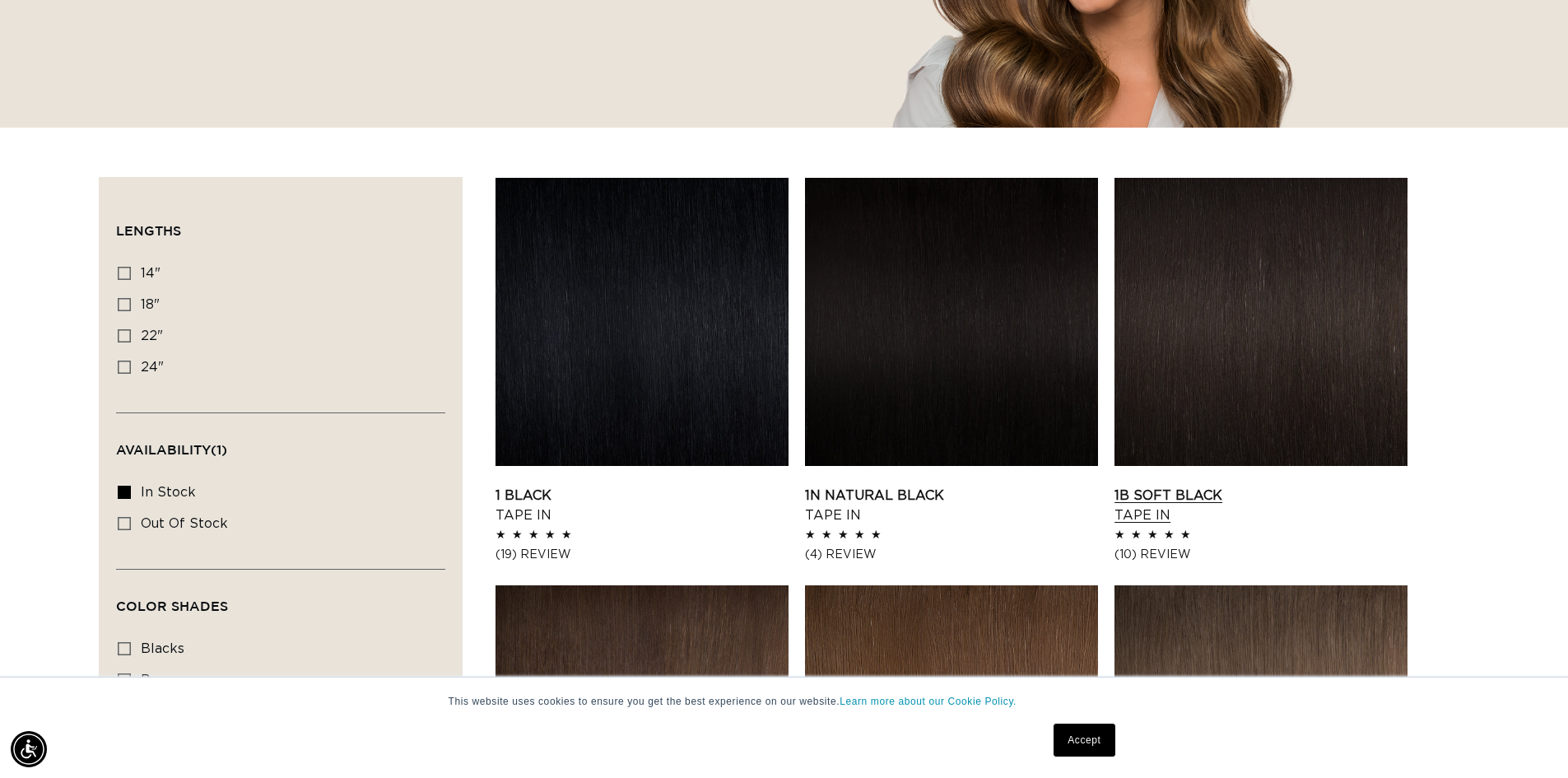
scroll to position [0, 2902]
click at [1160, 485] on link "1B Soft Black Tape In" at bounding box center [1261, 505] width 293 height 40
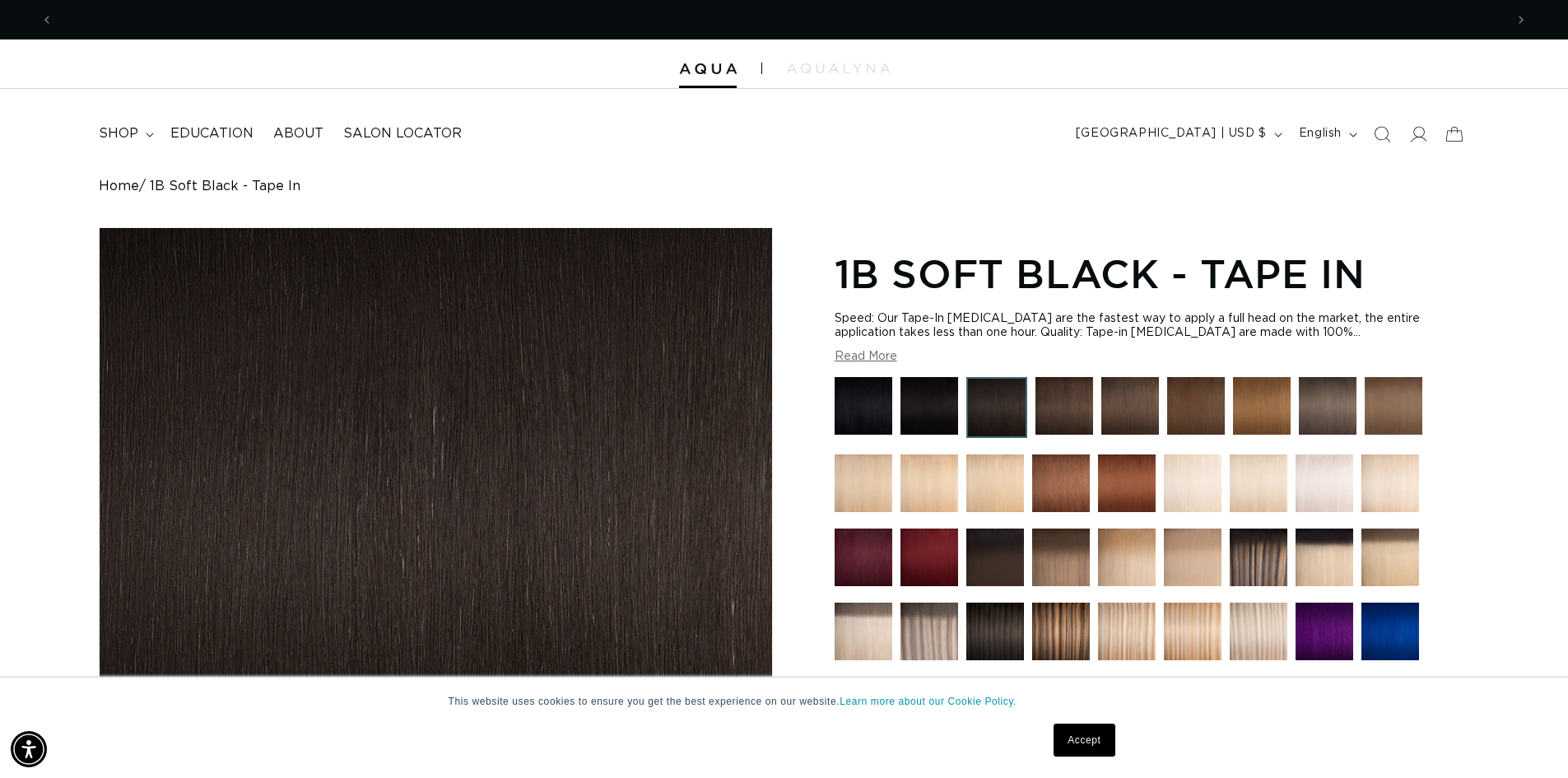
scroll to position [0, 1450]
click at [940, 550] on img at bounding box center [929, 558] width 57 height 57
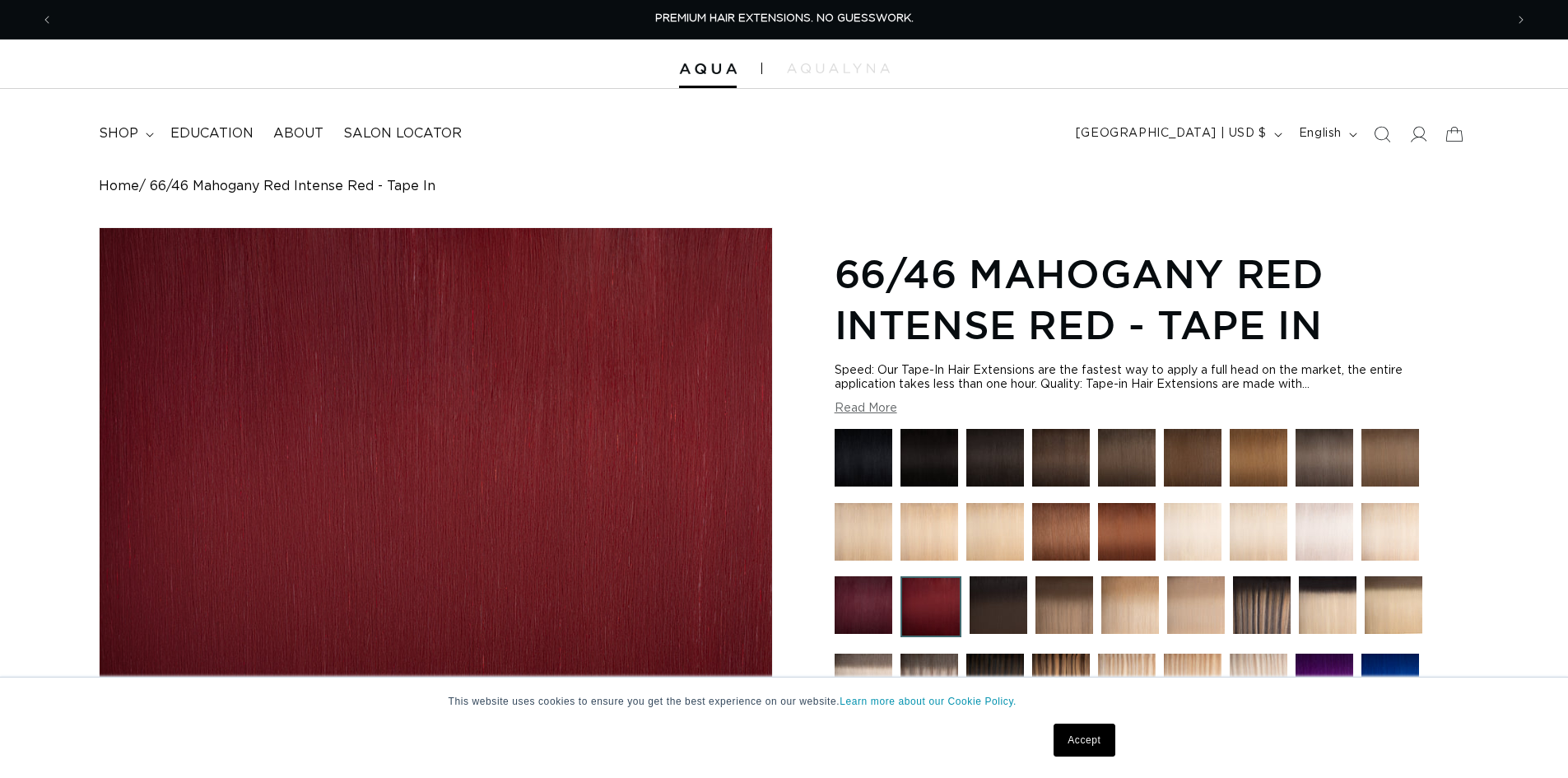
click at [1127, 540] on img at bounding box center [1126, 532] width 57 height 57
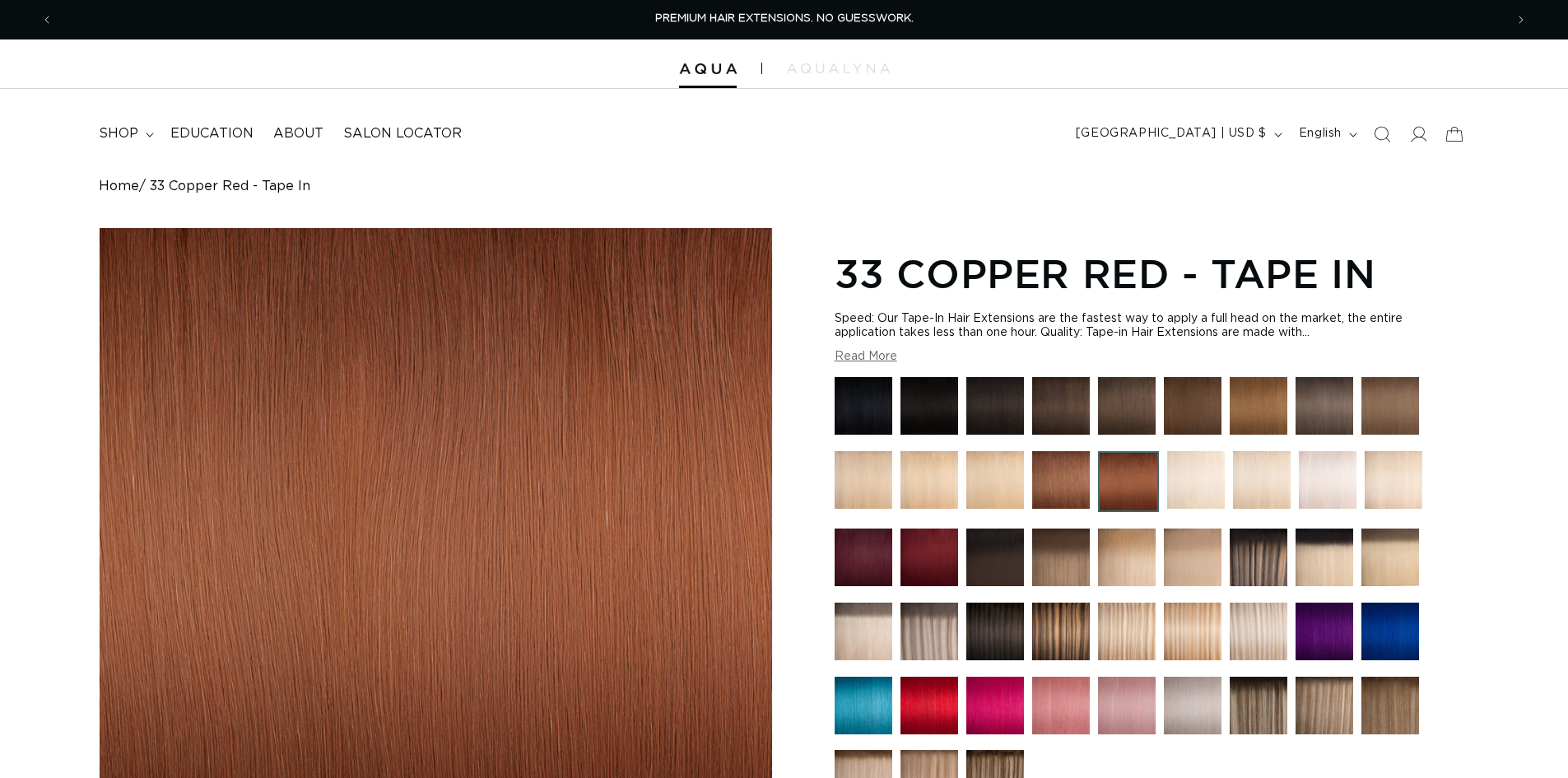
click at [1063, 530] on img at bounding box center [1060, 558] width 57 height 57
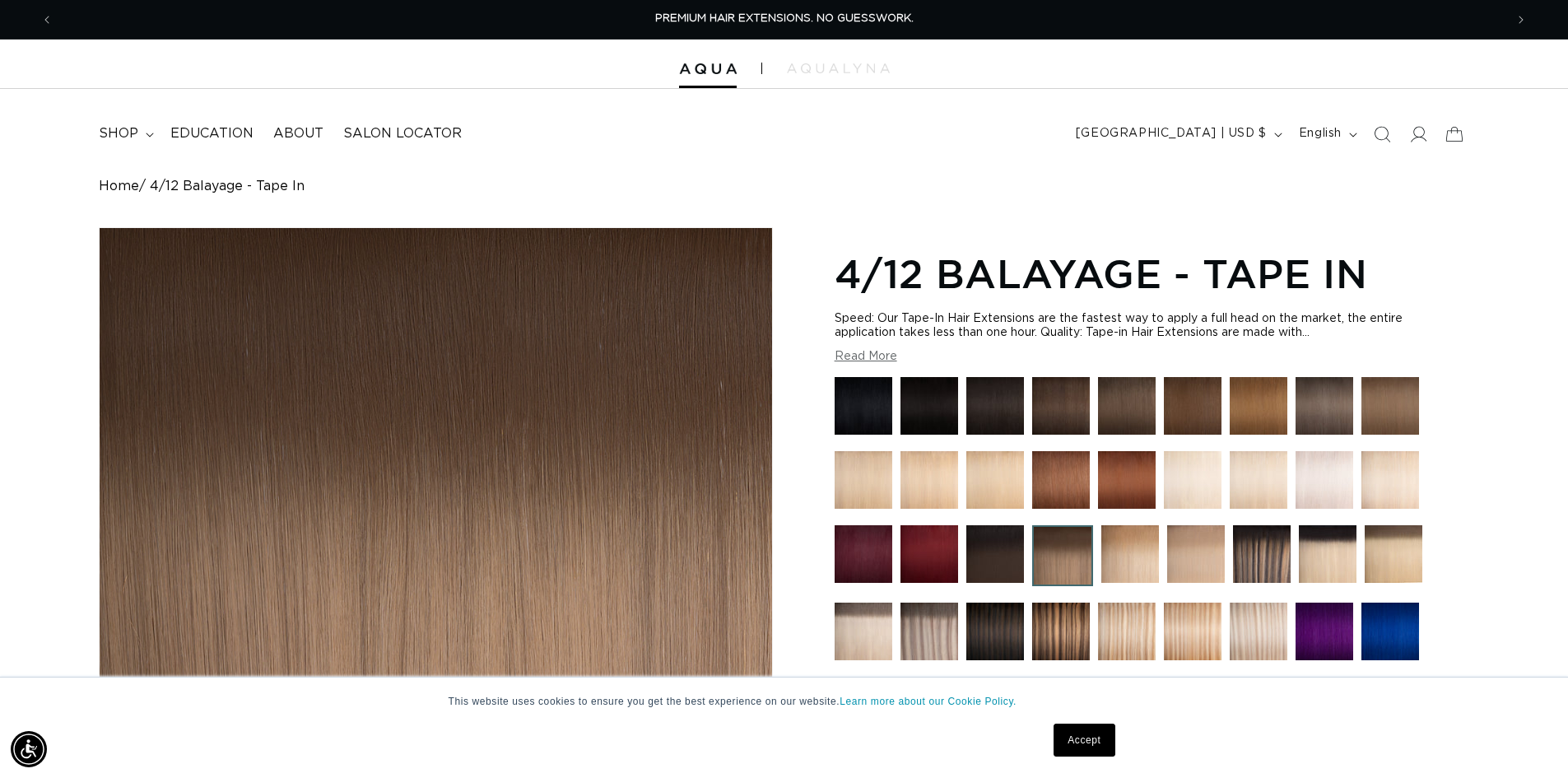
click at [966, 407] on img at bounding box center [995, 405] width 57 height 57
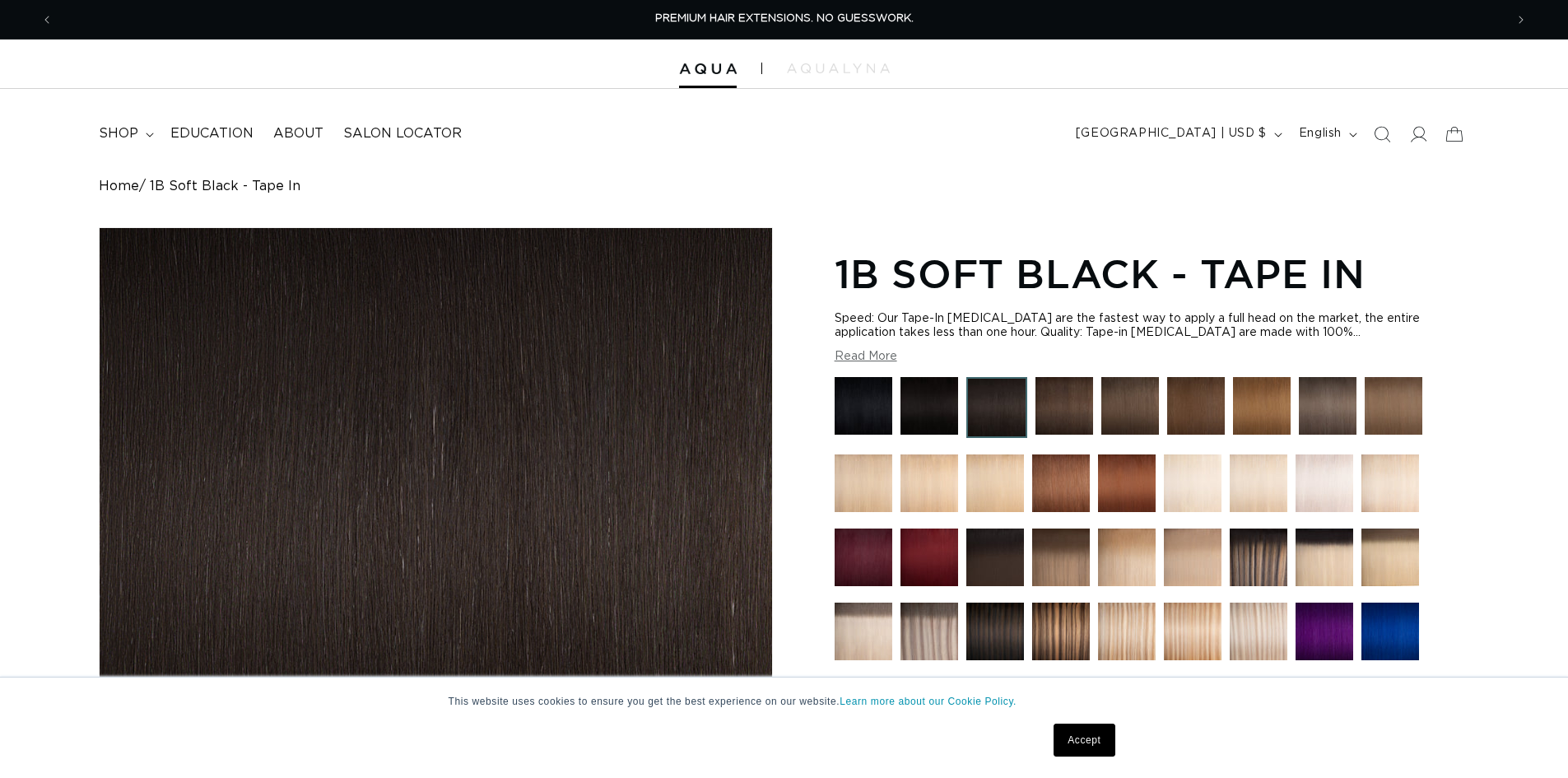
click at [871, 405] on img at bounding box center [864, 405] width 57 height 57
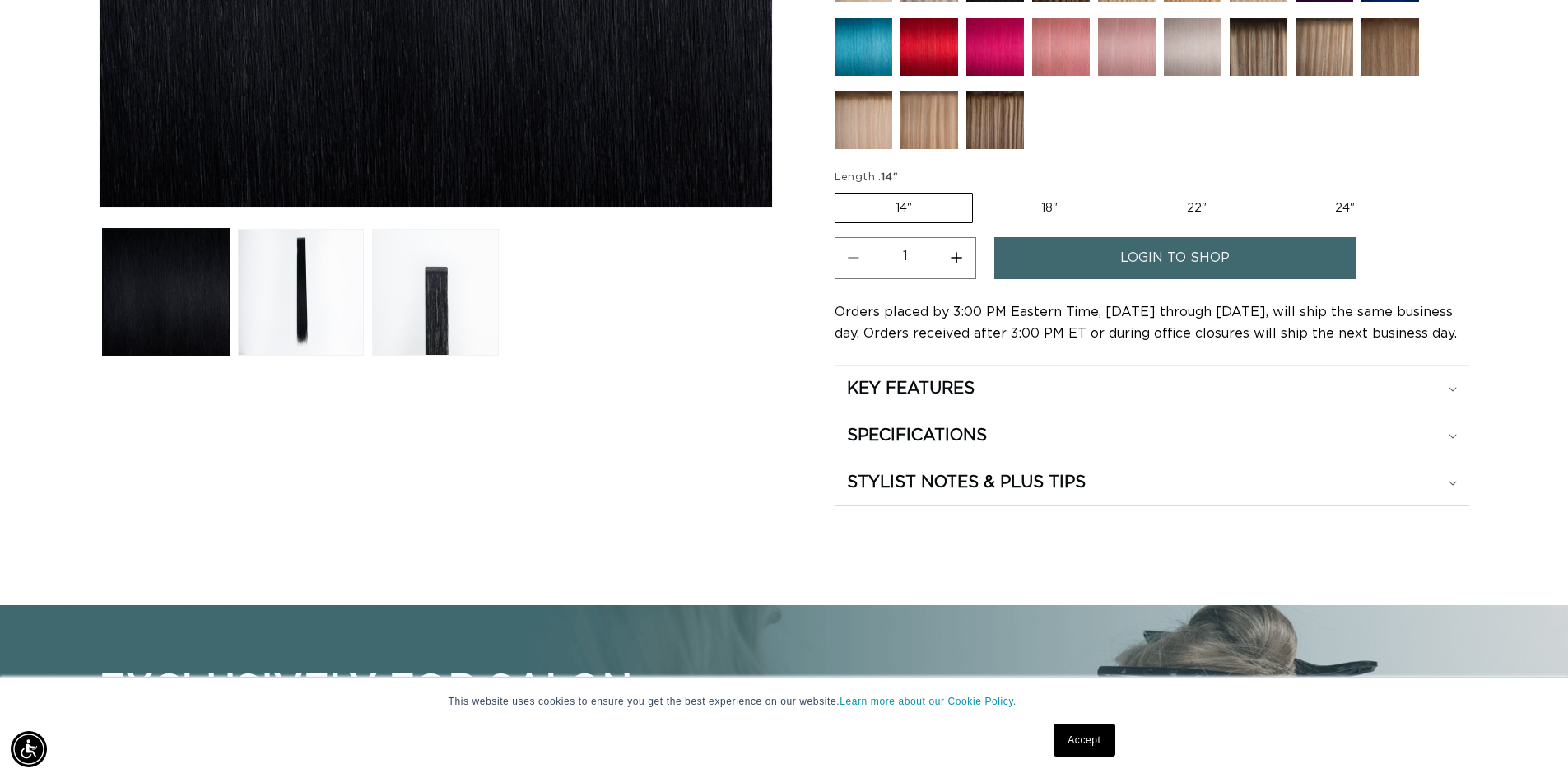
scroll to position [0, 1450]
click at [996, 389] on div "KEY FEATURES" at bounding box center [1151, 389] width 610 height 22
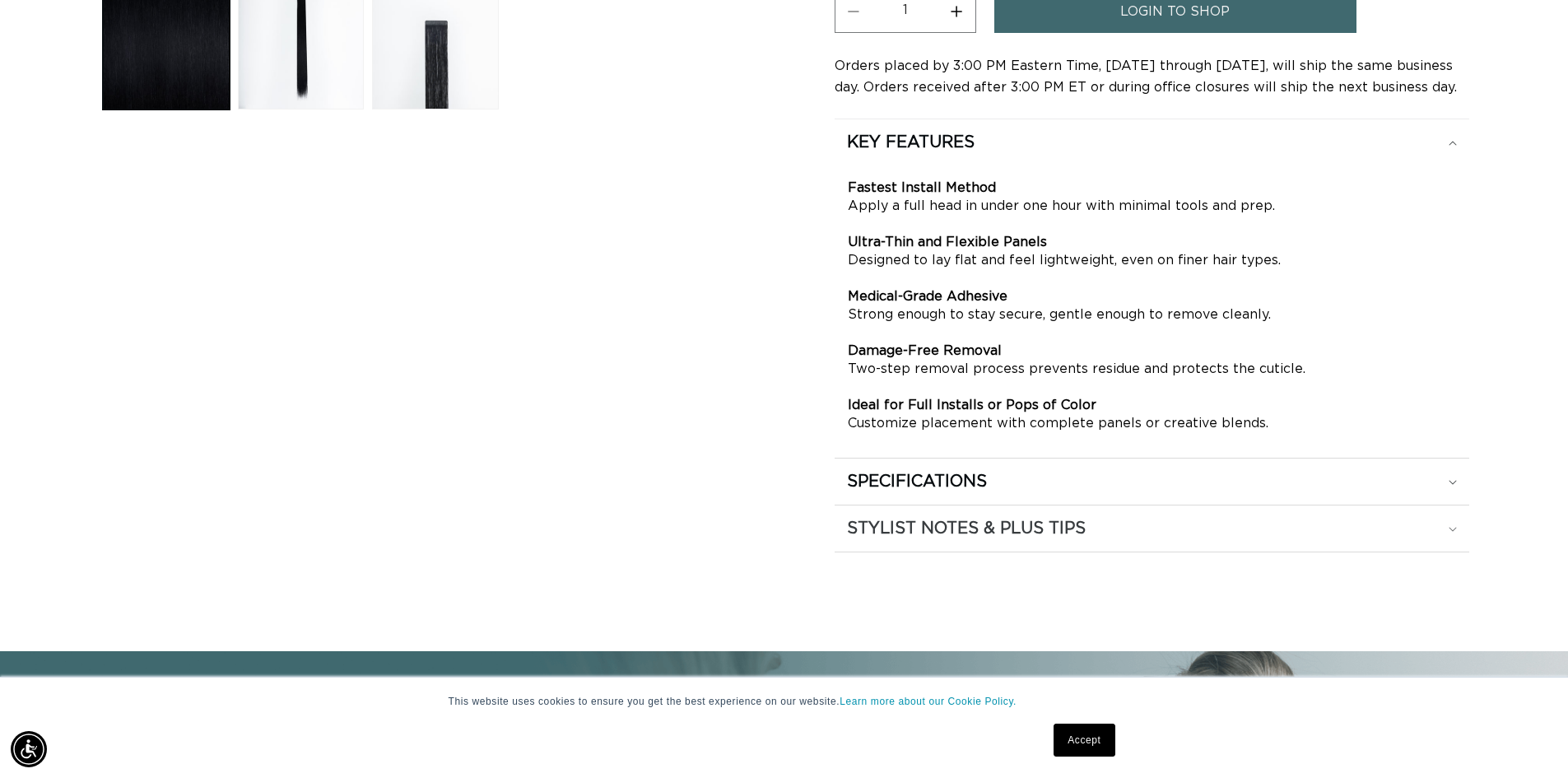
scroll to position [906, 0]
click at [1102, 485] on div "SPECIFICATIONS" at bounding box center [1151, 481] width 610 height 22
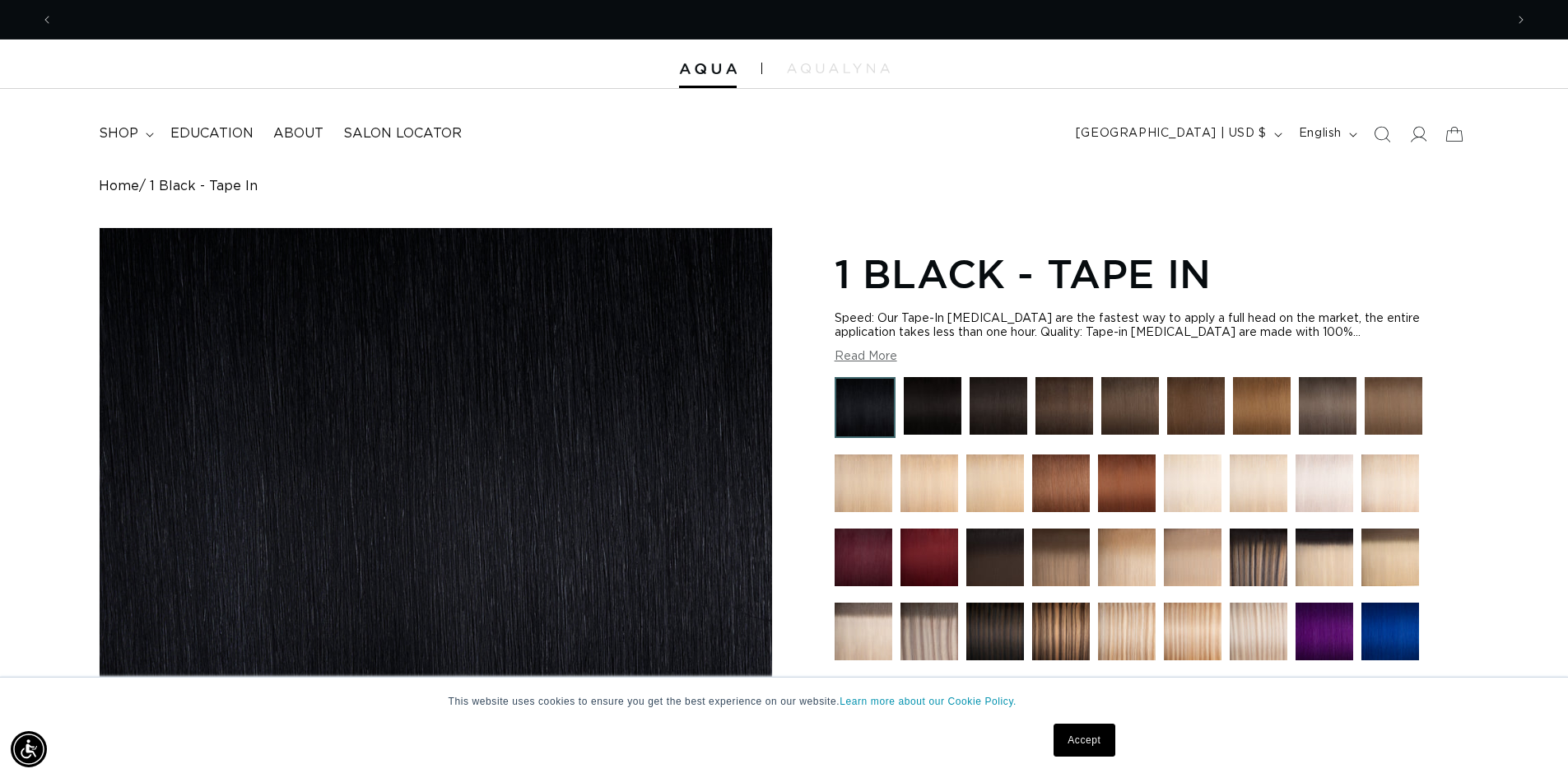
scroll to position [0, 2902]
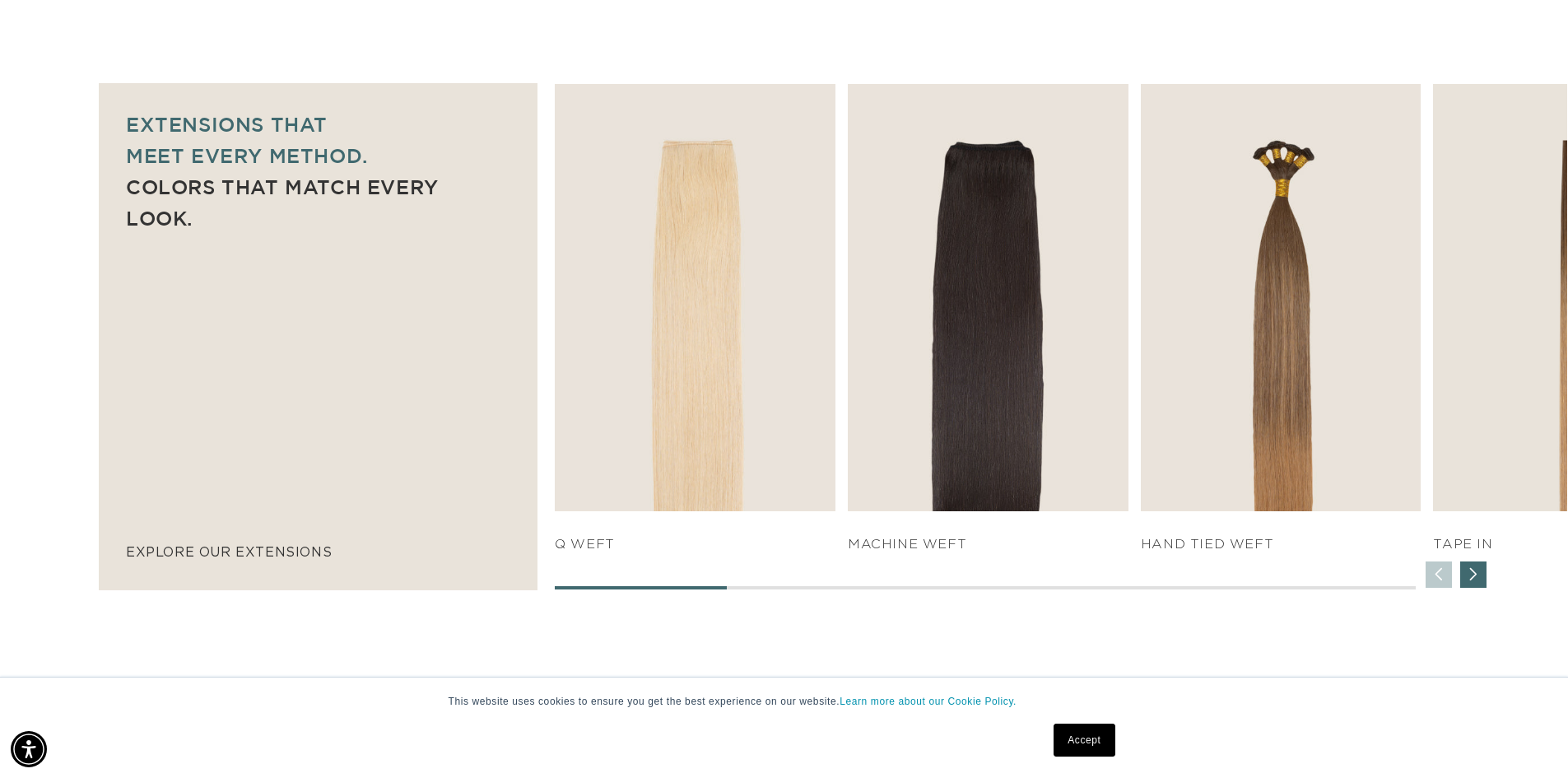
click at [1478, 570] on div "Next slide" at bounding box center [1473, 574] width 27 height 27
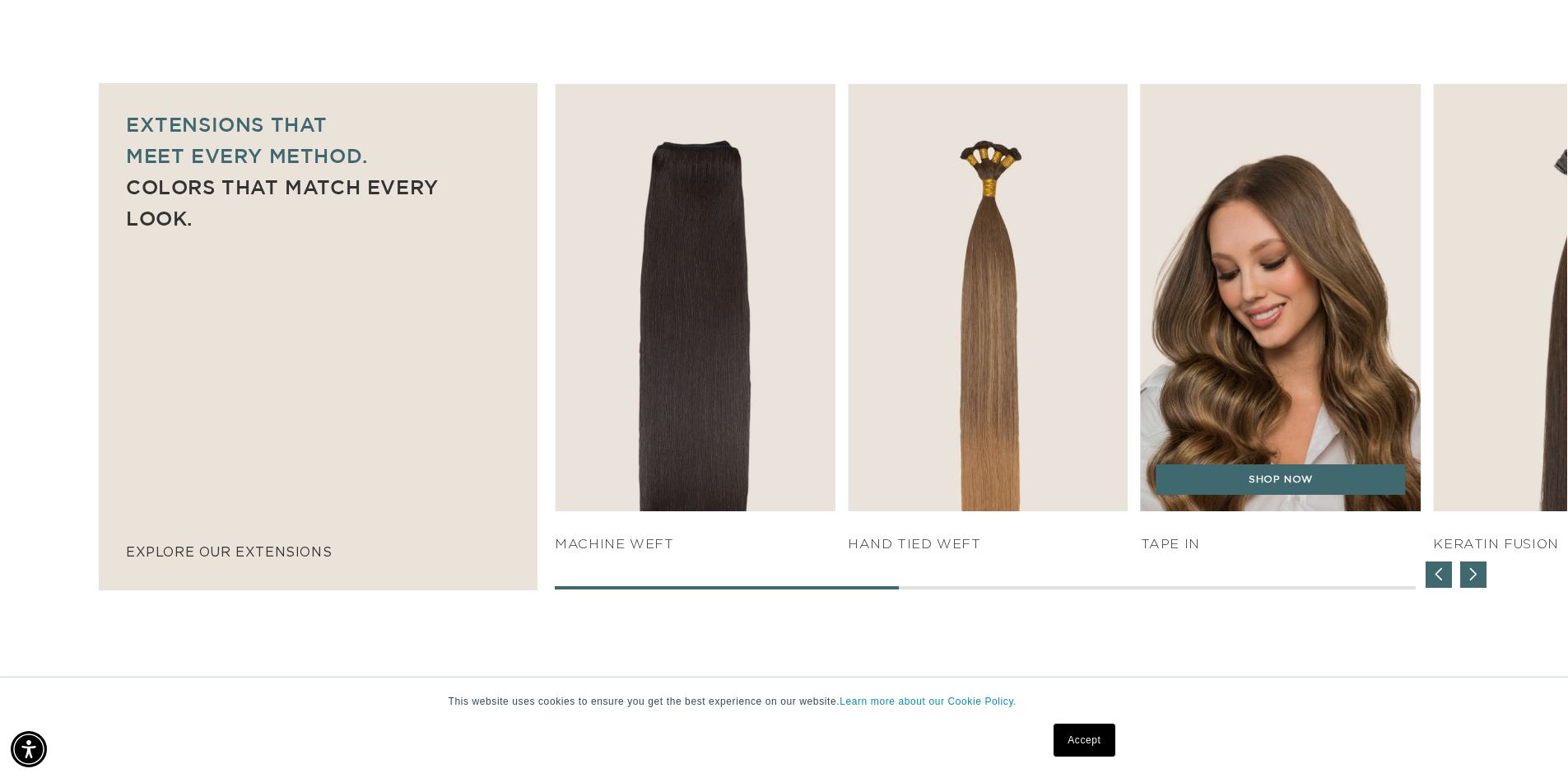
click at [1236, 411] on img "4 / 7" at bounding box center [1280, 298] width 294 height 449
